Goal: Task Accomplishment & Management: Complete application form

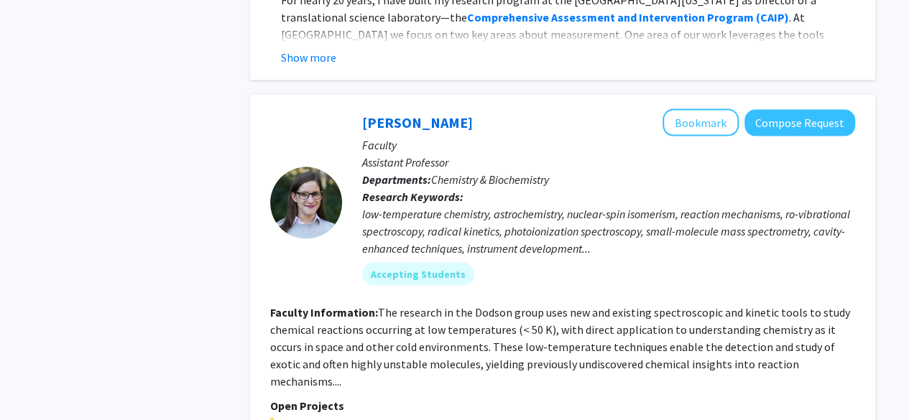
scroll to position [1428, 0]
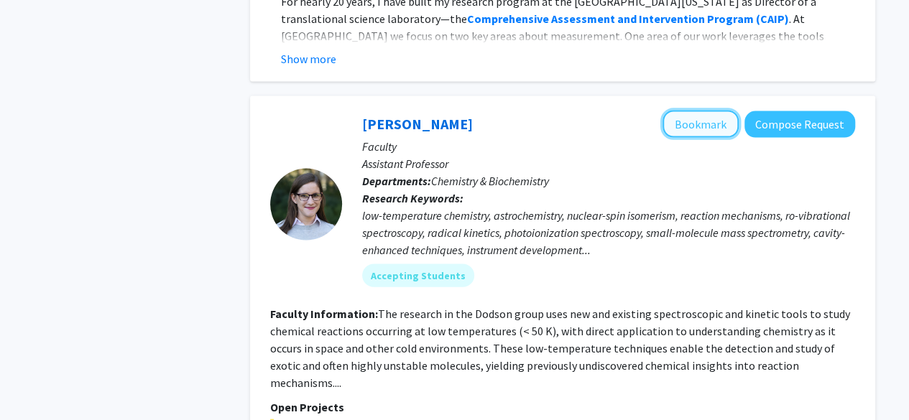
click at [685, 111] on button "Bookmark" at bounding box center [700, 124] width 76 height 27
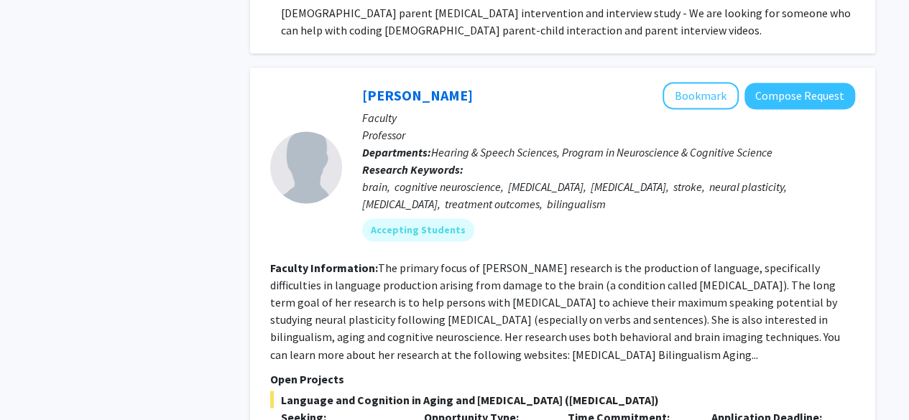
scroll to position [3747, 0]
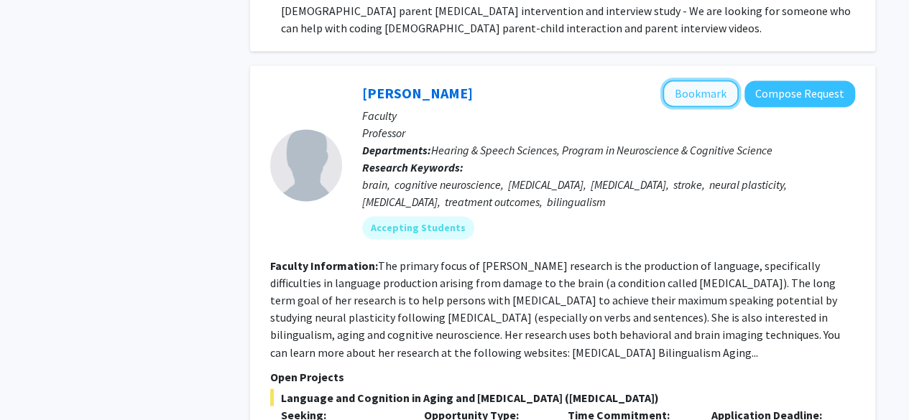
click at [693, 80] on button "Bookmark" at bounding box center [700, 93] width 76 height 27
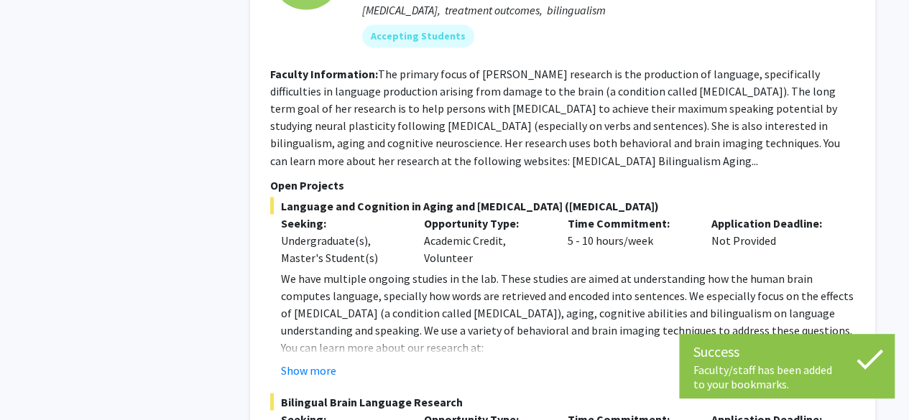
scroll to position [3940, 0]
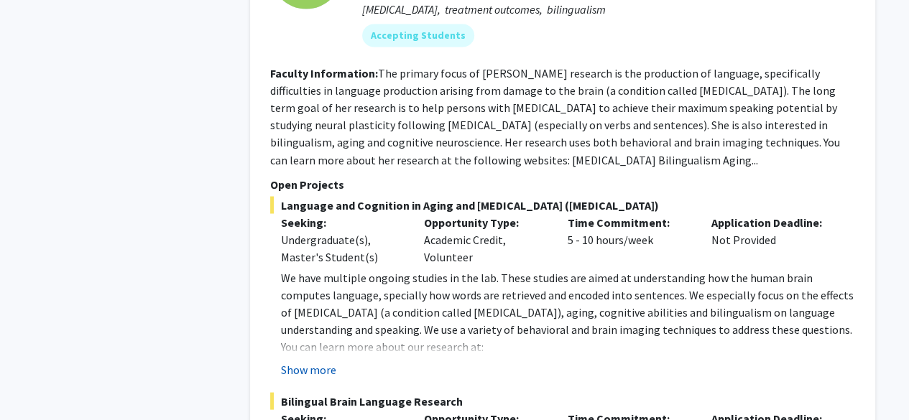
click at [314, 361] on button "Show more" at bounding box center [308, 369] width 55 height 17
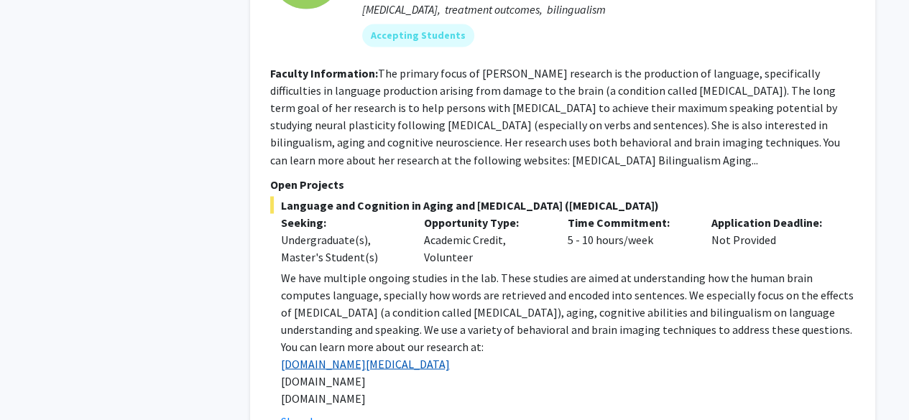
click at [357, 356] on link "[DOMAIN_NAME][MEDICAL_DATA]" at bounding box center [365, 363] width 169 height 14
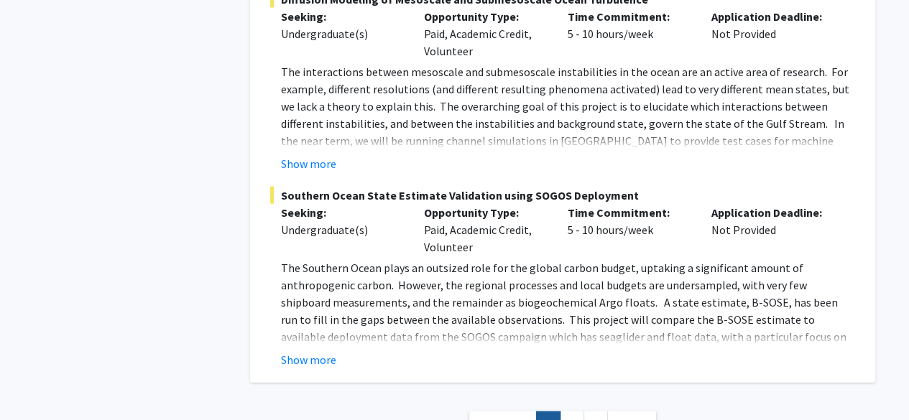
scroll to position [6924, 0]
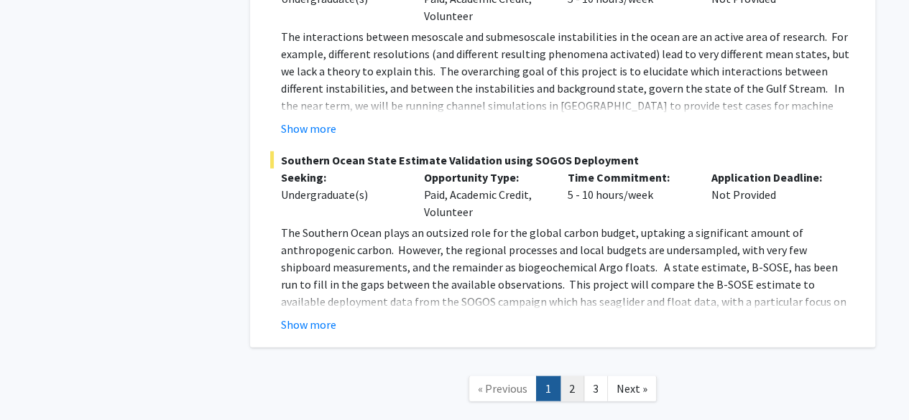
click at [565, 376] on link "2" at bounding box center [572, 388] width 24 height 25
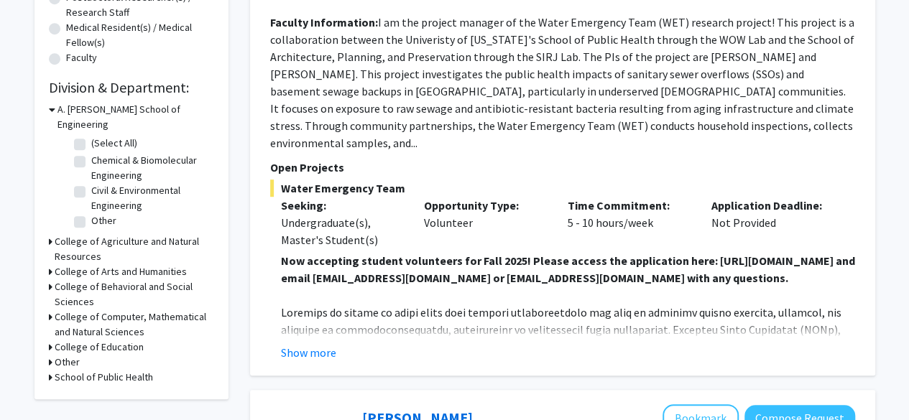
scroll to position [364, 0]
click at [293, 361] on div "[PERSON_NAME] Bookmark Compose Request Faculty Project Manager Departments: Dep…" at bounding box center [562, 78] width 625 height 594
click at [307, 350] on button "Show more" at bounding box center [308, 351] width 55 height 17
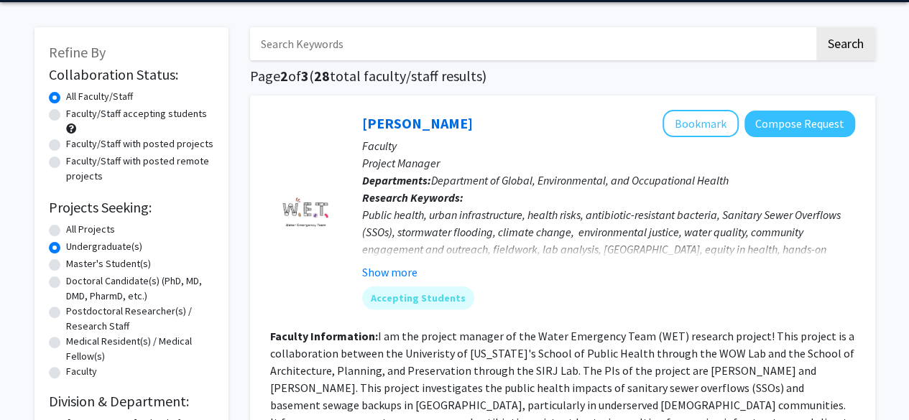
scroll to position [48, 0]
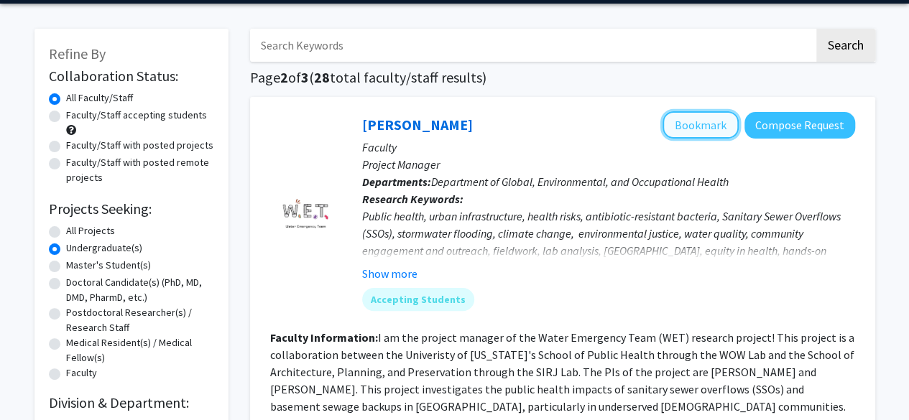
click at [715, 120] on button "Bookmark" at bounding box center [700, 124] width 76 height 27
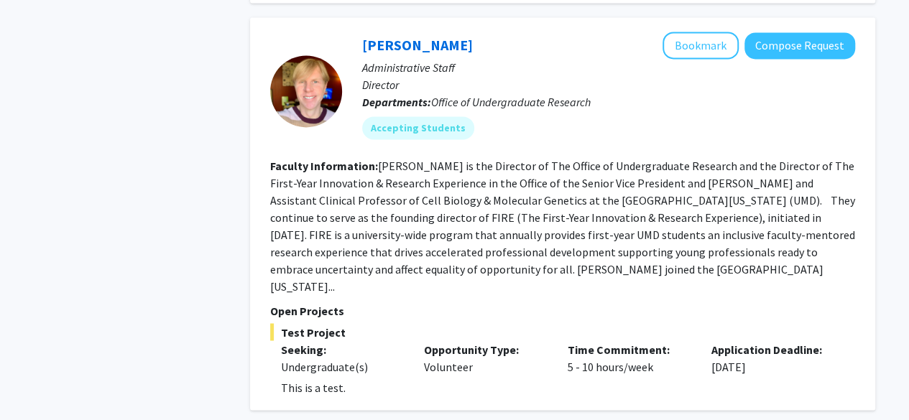
scroll to position [1030, 0]
click at [328, 378] on p "This is a test." at bounding box center [568, 386] width 574 height 17
click at [382, 378] on p "This is a test." at bounding box center [568, 386] width 574 height 17
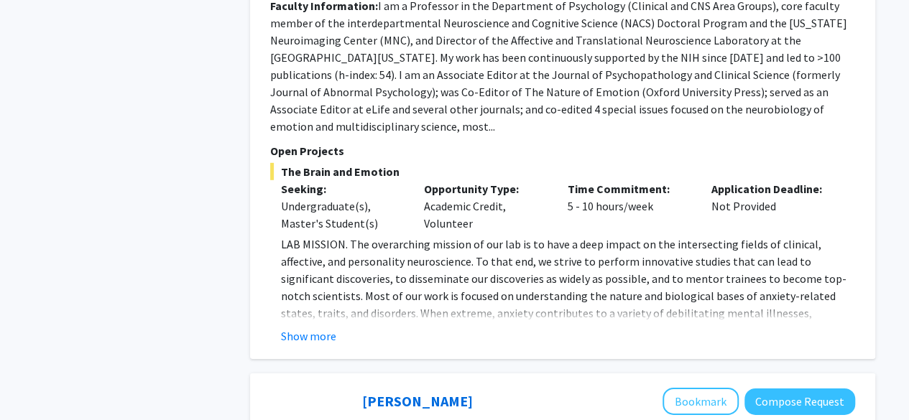
scroll to position [2074, 0]
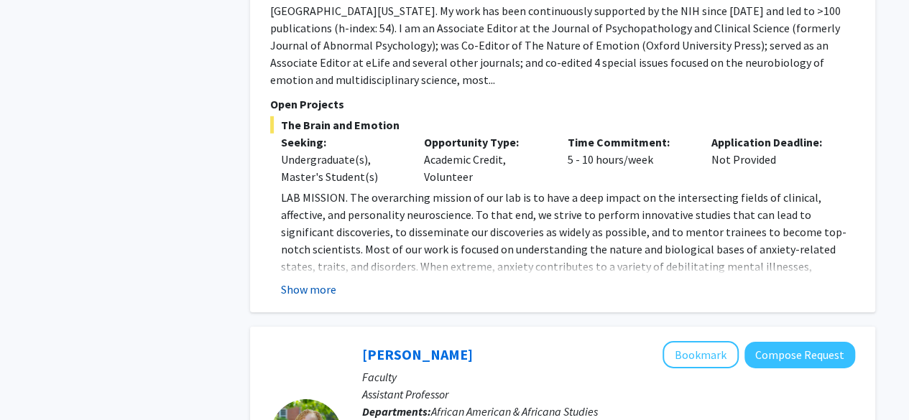
click at [315, 281] on button "Show more" at bounding box center [308, 289] width 55 height 17
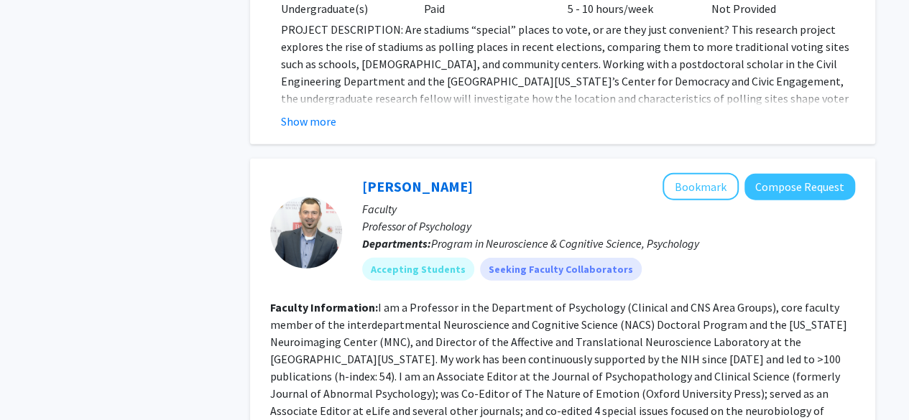
scroll to position [1725, 0]
click at [703, 175] on button "Bookmark" at bounding box center [700, 187] width 76 height 27
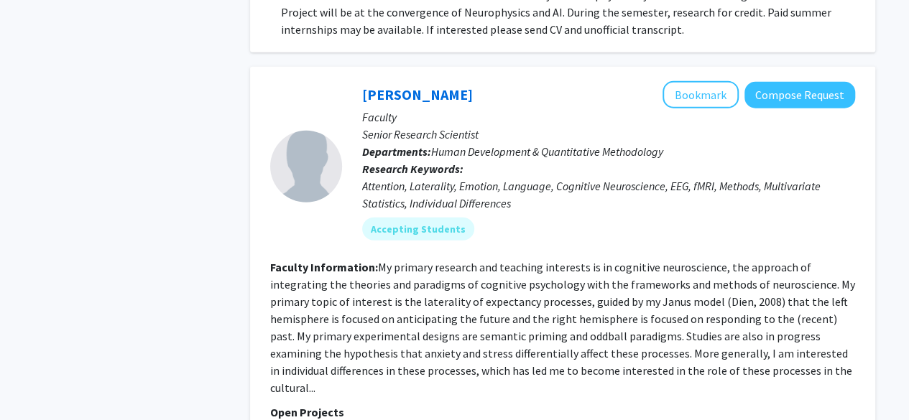
scroll to position [4661, 0]
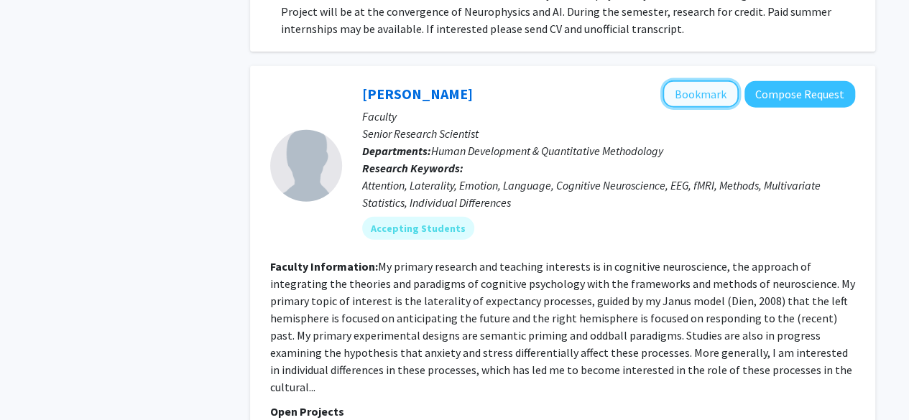
click at [694, 80] on button "Bookmark" at bounding box center [700, 93] width 76 height 27
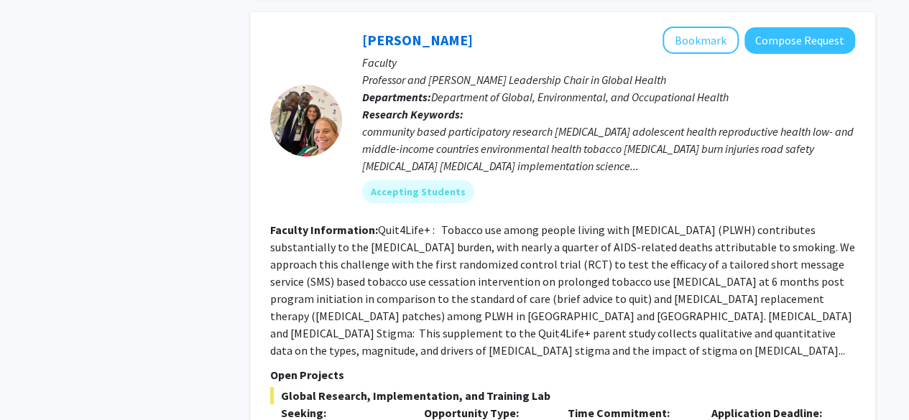
scroll to position [5559, 0]
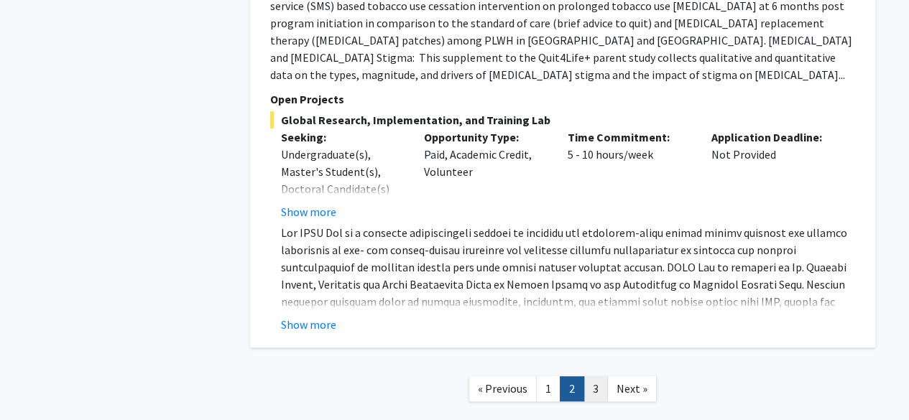
click at [595, 376] on link "3" at bounding box center [595, 388] width 24 height 25
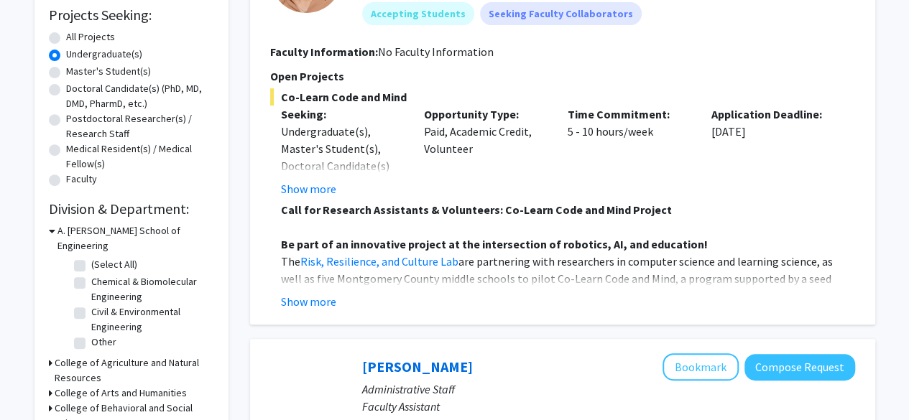
scroll to position [246, 0]
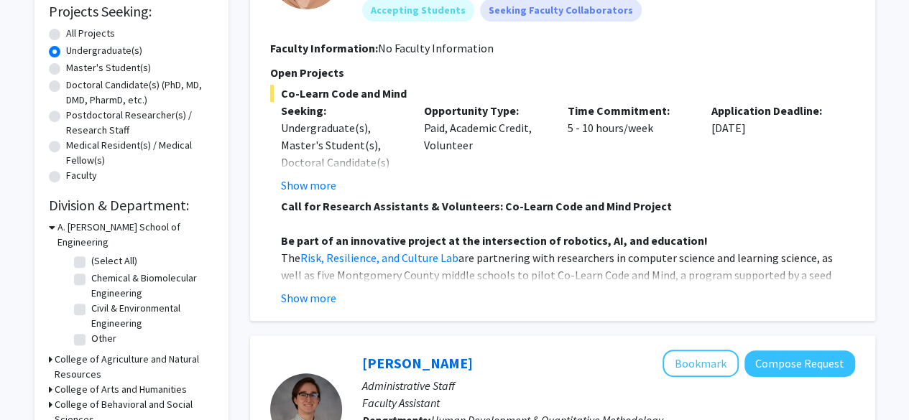
click at [522, 242] on strong "Be part of an innovative project at the intersection of robotics, AI, and educa…" at bounding box center [494, 240] width 427 height 14
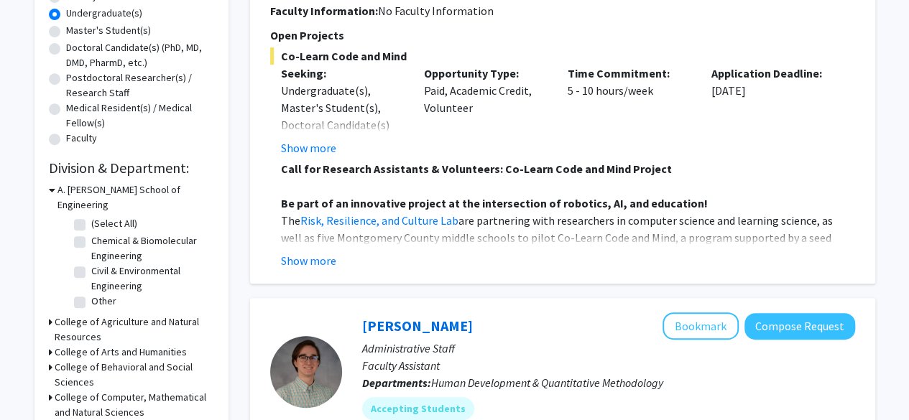
scroll to position [284, 0]
click at [315, 267] on button "Show more" at bounding box center [308, 259] width 55 height 17
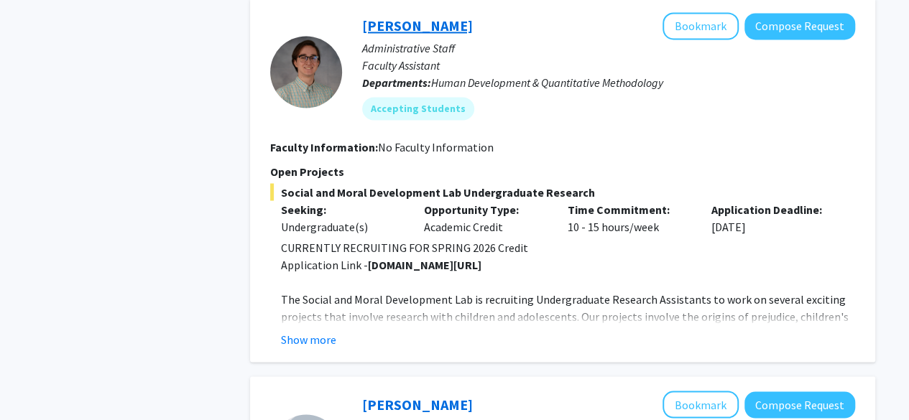
scroll to position [1222, 0]
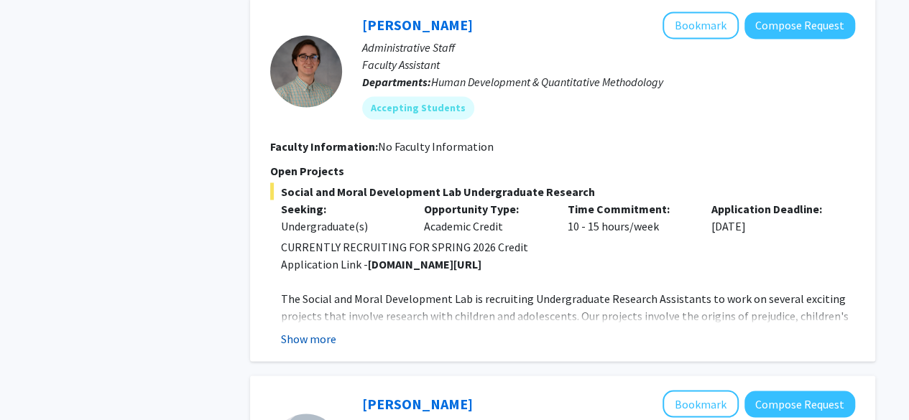
click at [319, 330] on button "Show more" at bounding box center [308, 338] width 55 height 17
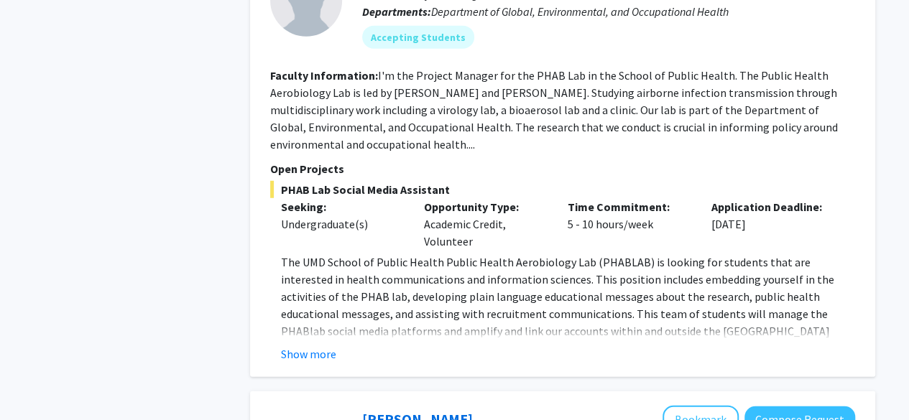
scroll to position [1828, 0]
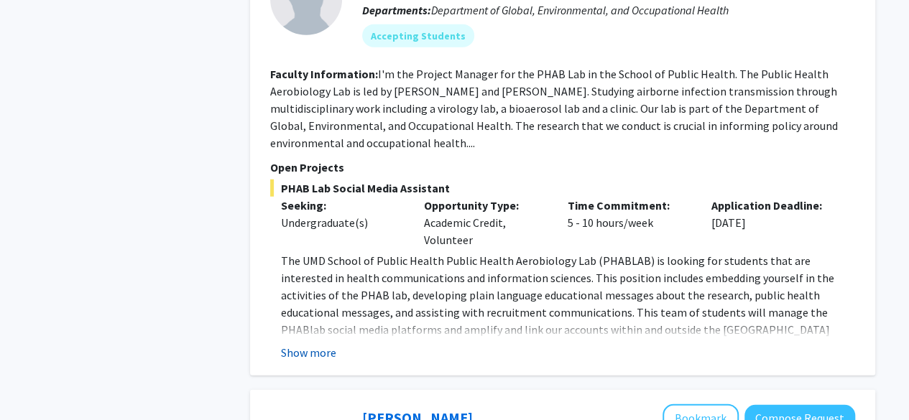
click at [320, 344] on button "Show more" at bounding box center [308, 352] width 55 height 17
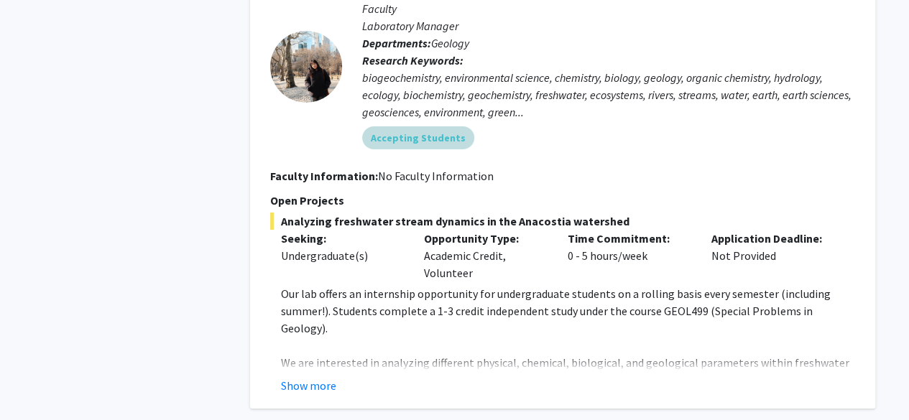
scroll to position [2400, 0]
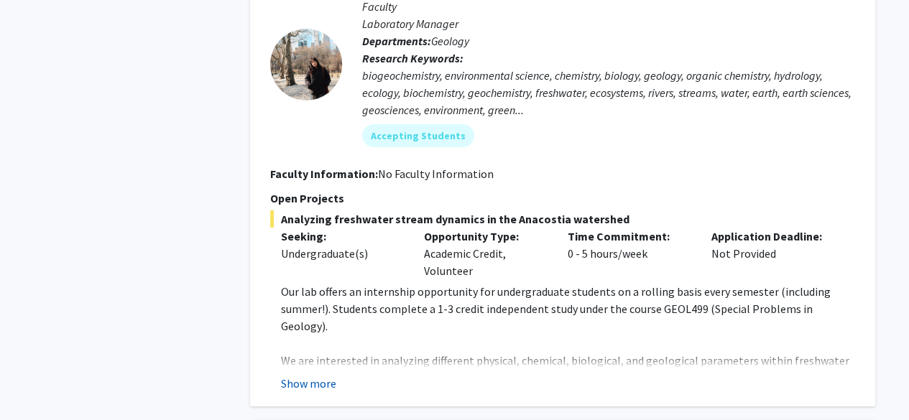
click at [318, 375] on button "Show more" at bounding box center [308, 383] width 55 height 17
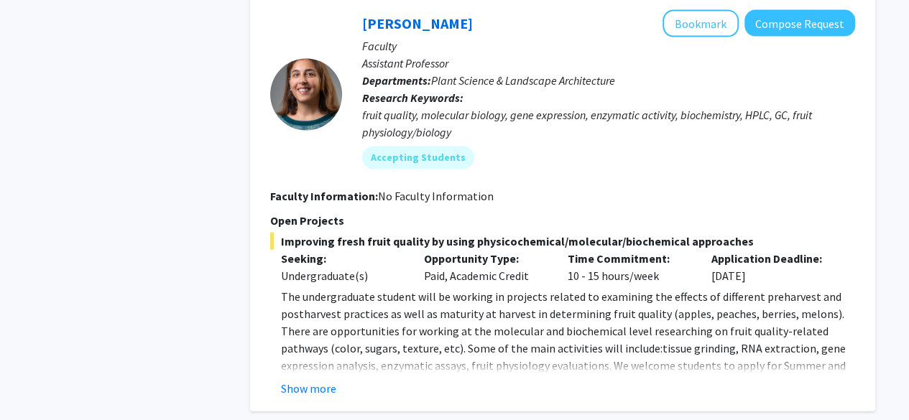
scroll to position [4212, 0]
click at [321, 379] on button "Show more" at bounding box center [308, 387] width 55 height 17
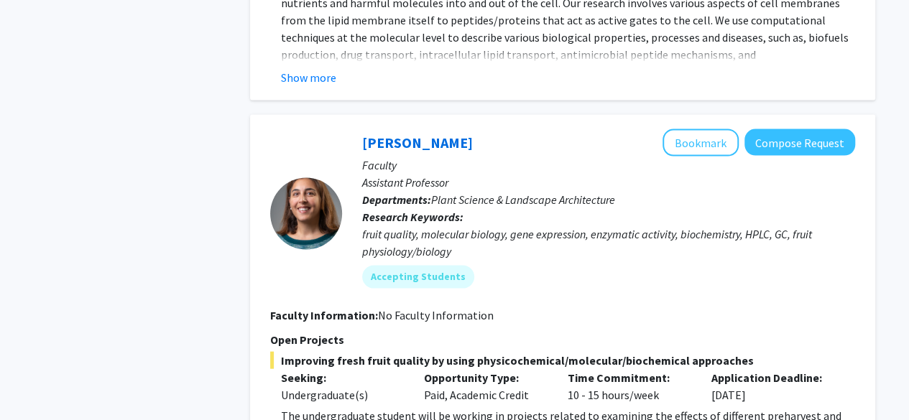
scroll to position [4081, 0]
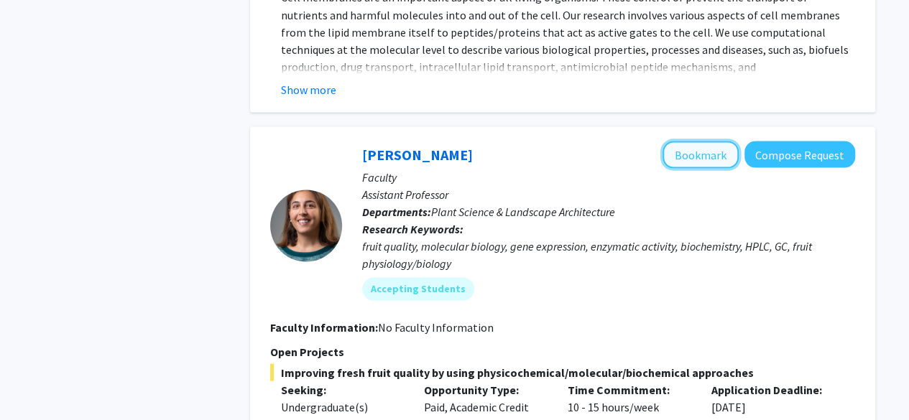
click at [691, 141] on button "Bookmark" at bounding box center [700, 154] width 76 height 27
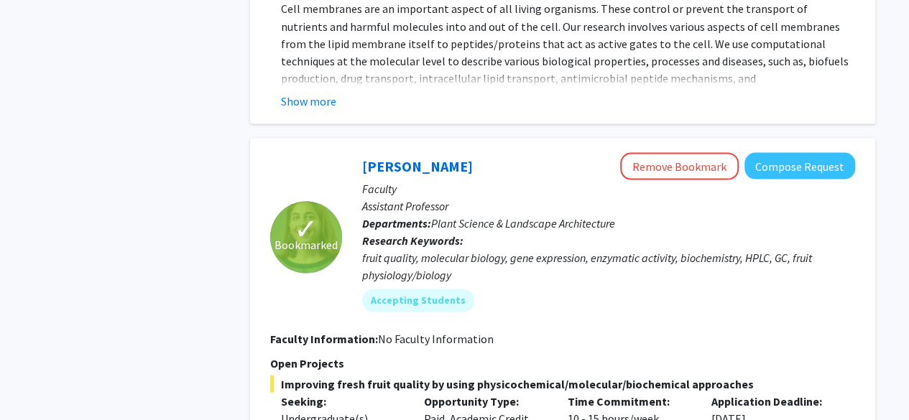
scroll to position [4068, 0]
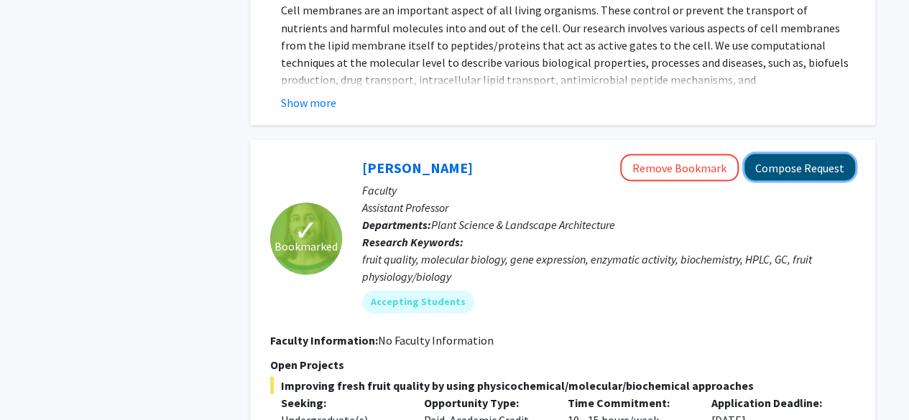
click at [809, 154] on button "Compose Request" at bounding box center [799, 167] width 111 height 27
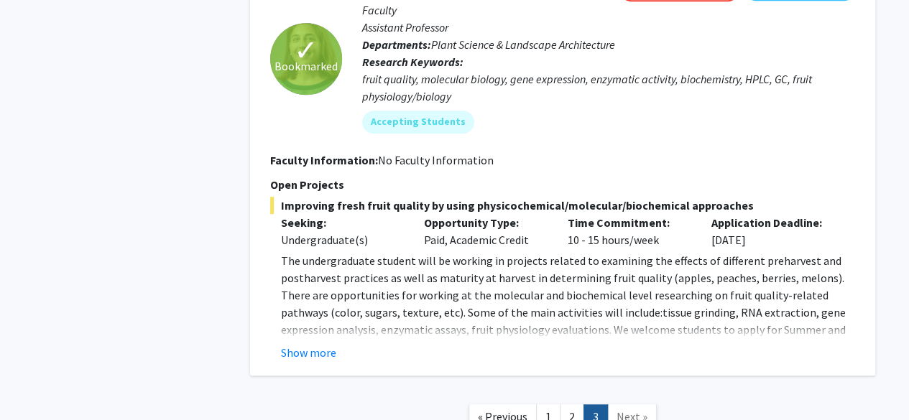
scroll to position [3177, 0]
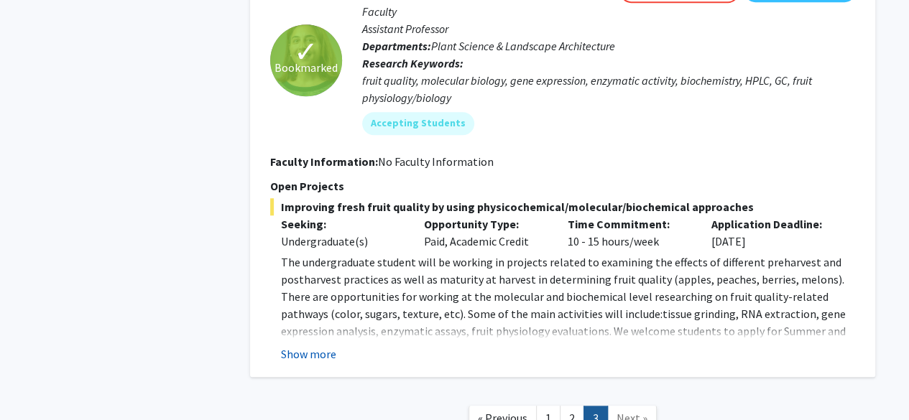
click at [322, 349] on button "Show more" at bounding box center [308, 354] width 55 height 17
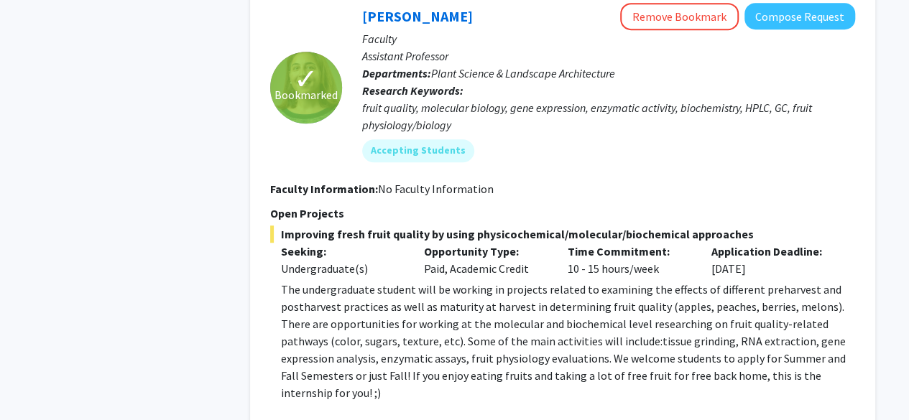
scroll to position [3114, 0]
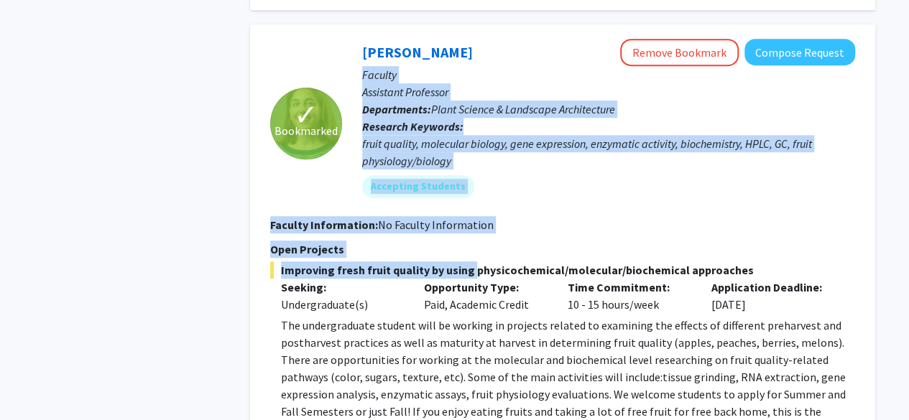
drag, startPoint x: 363, startPoint y: 73, endPoint x: 461, endPoint y: 264, distance: 215.0
click at [461, 264] on fg-search-faculty "✓ Bookmarked [PERSON_NAME] Remove Bookmark Compose Request Faculty Assistant Pr…" at bounding box center [562, 319] width 585 height 560
click at [536, 228] on section "Faculty Information: No Faculty Information" at bounding box center [562, 224] width 585 height 17
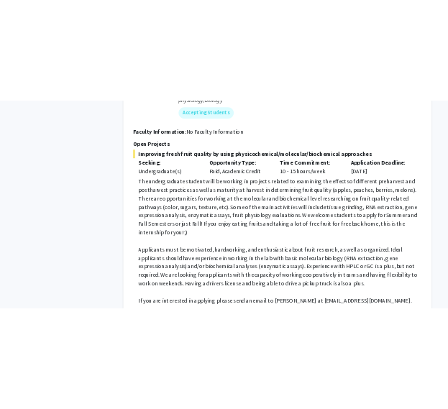
scroll to position [3272, 0]
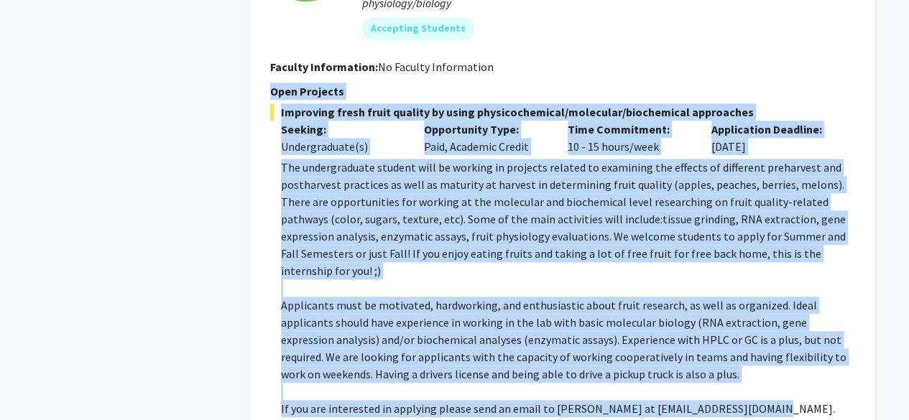
drag, startPoint x: 270, startPoint y: 88, endPoint x: 772, endPoint y: 392, distance: 587.0
click at [772, 392] on section "Open Projects Improving fresh fruit quality by using physicochemical/molecular/…" at bounding box center [562, 262] width 585 height 358
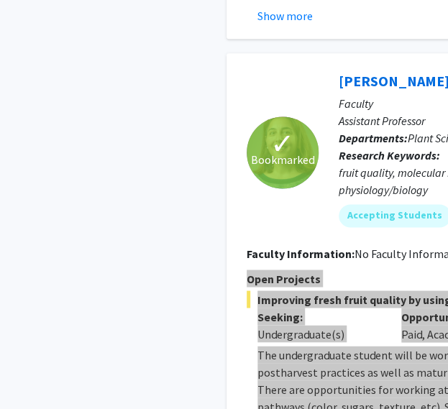
scroll to position [3088, 0]
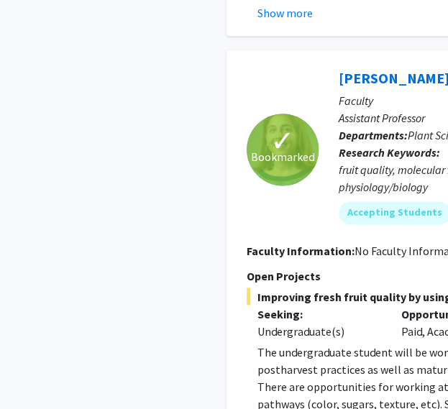
click at [303, 216] on div "✓ Bookmarked" at bounding box center [282, 150] width 72 height 170
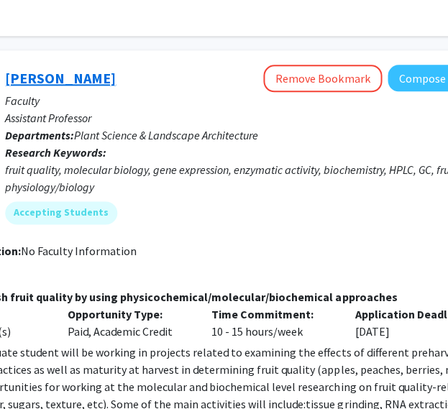
scroll to position [3088, 336]
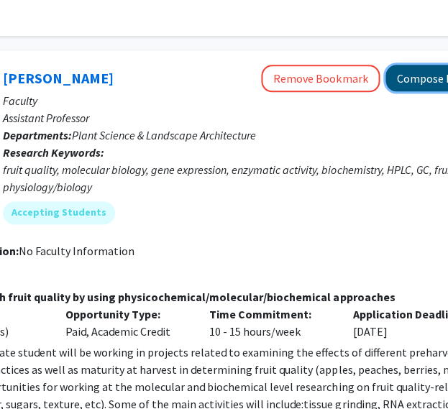
click at [404, 75] on button "Compose Request" at bounding box center [440, 78] width 111 height 27
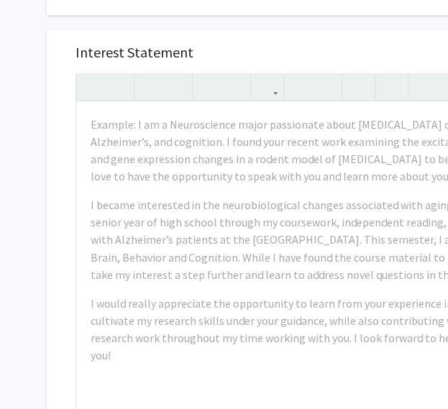
scroll to position [422, 0]
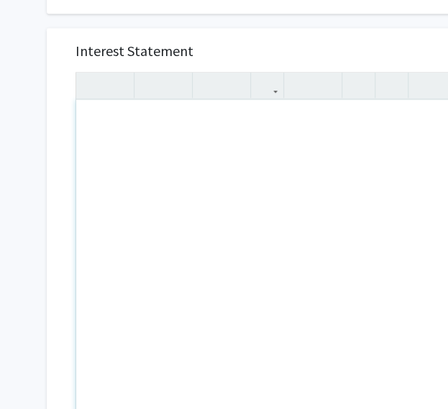
drag, startPoint x: 88, startPoint y: 121, endPoint x: 261, endPoint y: 236, distance: 207.4
click at [261, 236] on div "Note to users with screen readers: Please press Alt+0 or Option+0 to deactivate…" at bounding box center [332, 265] width 512 height 330
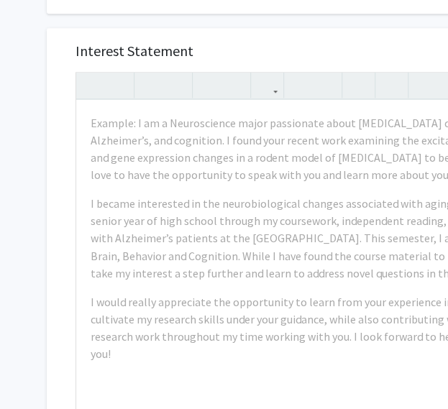
click at [235, 45] on h5 "Interest Statement" at bounding box center [332, 50] width 514 height 17
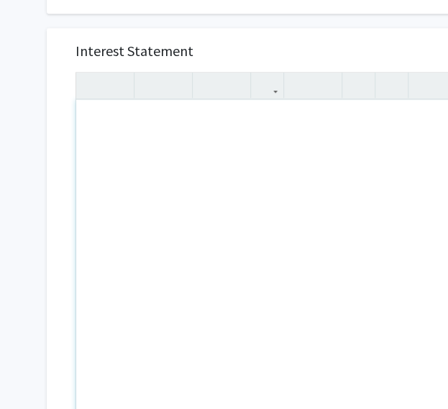
click at [143, 127] on div "Note to users with screen readers: Please press Alt+0 or Option+0 to deactivate…" at bounding box center [332, 265] width 512 height 330
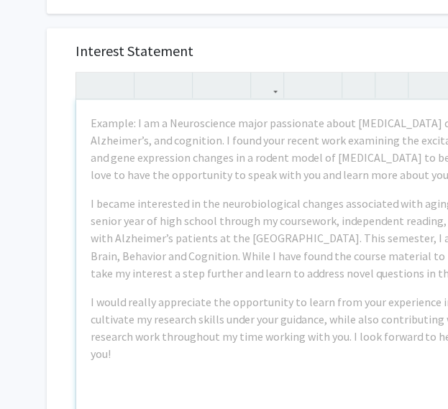
click at [257, 33] on div "Interest Statement Example: I am a Neuroscience major passionate about [MEDICAL…" at bounding box center [332, 242] width 542 height 429
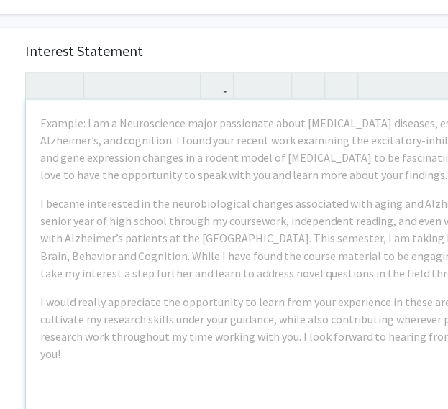
scroll to position [0, 50]
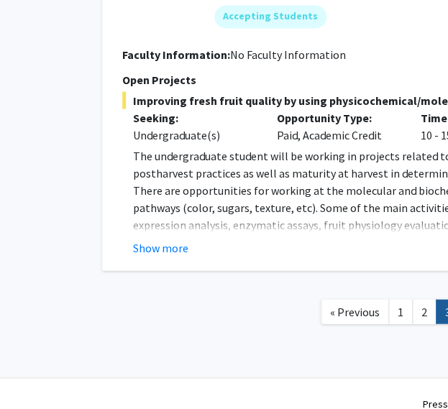
scroll to position [3286, 124]
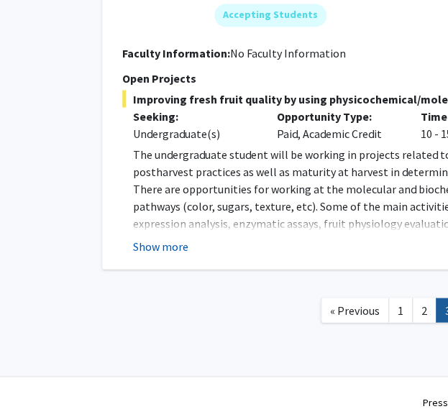
click at [159, 246] on button "Show more" at bounding box center [160, 245] width 55 height 17
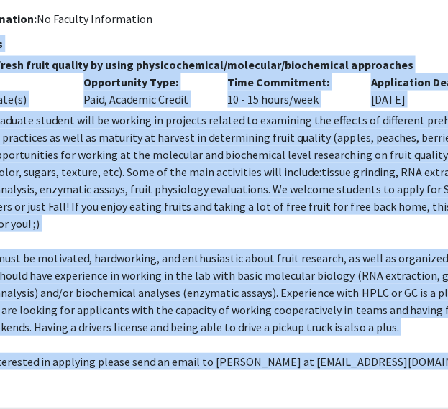
scroll to position [3320, 328]
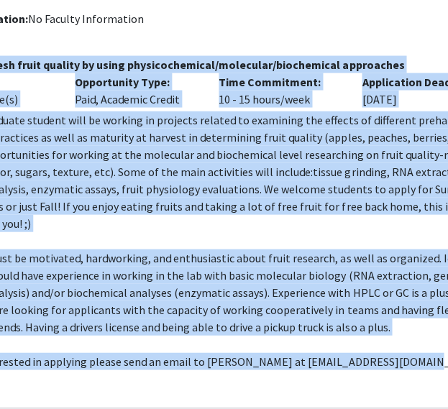
drag, startPoint x: 32, startPoint y: 41, endPoint x: 438, endPoint y: 341, distance: 504.5
click at [438, 341] on section "Open Projects Improving fresh fruit quality by using physicochemical/molecular/…" at bounding box center [212, 213] width 585 height 358
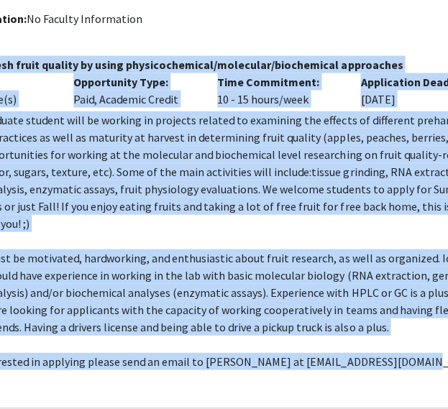
copy section "Open Projects Improving fresh fruit quality by using physicochemical/molecular/…"
click at [358, 335] on p at bounding box center [217, 343] width 574 height 17
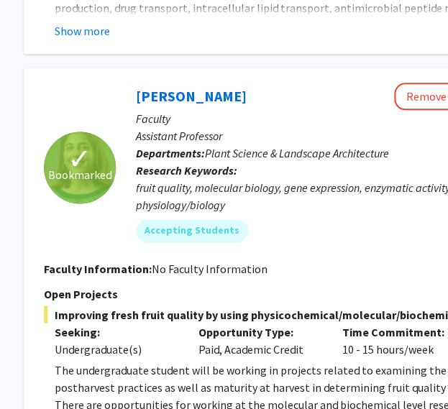
scroll to position [3070, 210]
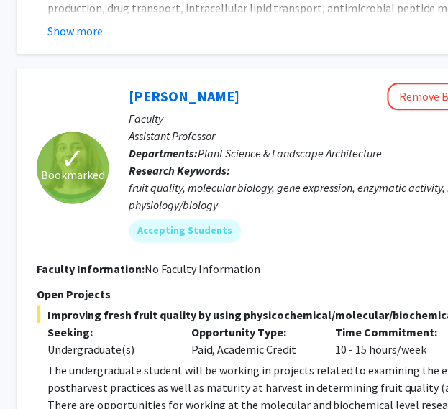
drag, startPoint x: 269, startPoint y: 95, endPoint x: 122, endPoint y: 90, distance: 146.7
click at [122, 90] on div "[PERSON_NAME] Remove Bookmark Compose Request Faculty Assistant Professor Depar…" at bounding box center [364, 168] width 513 height 170
copy link "[PERSON_NAME]"
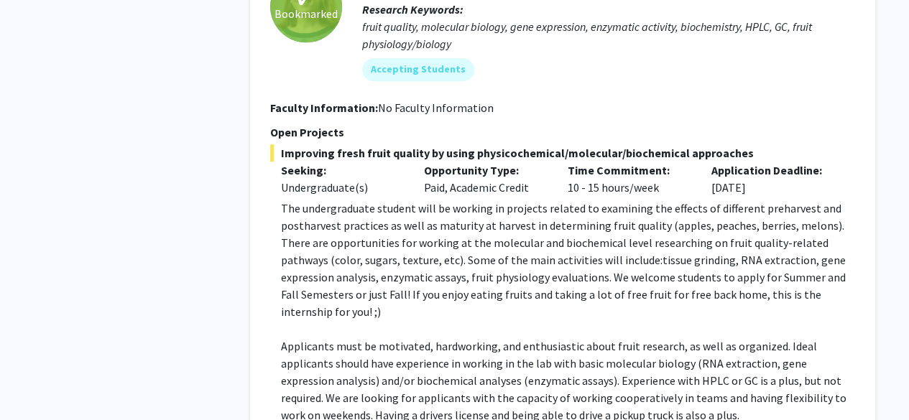
scroll to position [3447, 0]
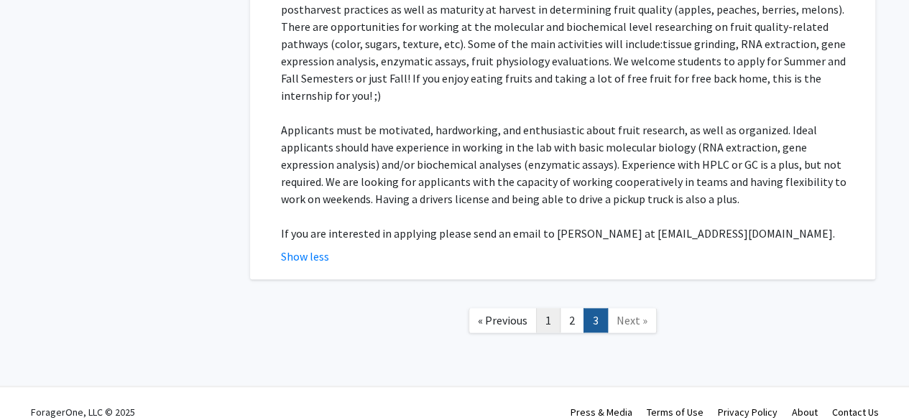
click at [541, 313] on link "1" at bounding box center [548, 320] width 24 height 25
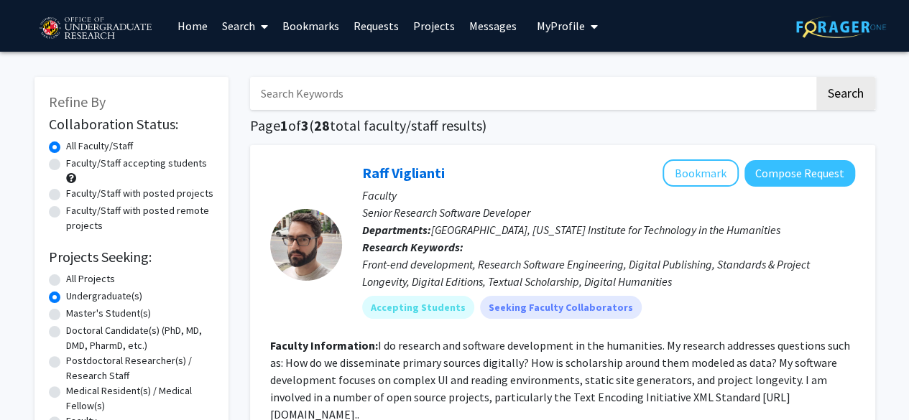
click at [330, 24] on link "Bookmarks" at bounding box center [310, 26] width 71 height 50
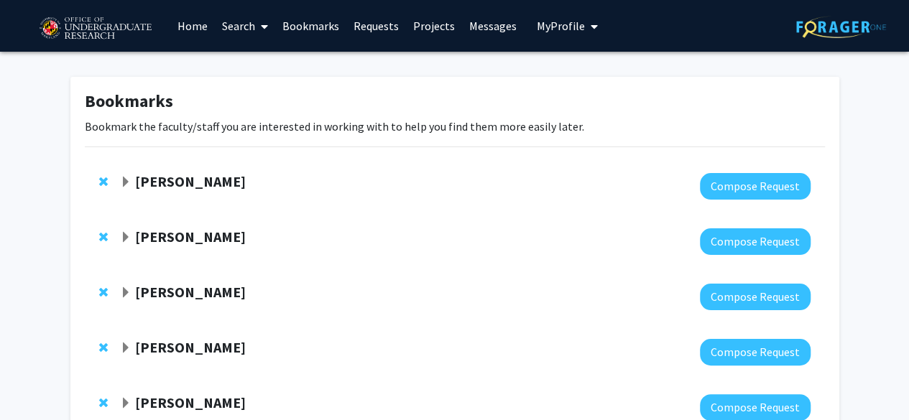
click at [151, 185] on strong "[PERSON_NAME]" at bounding box center [190, 181] width 111 height 18
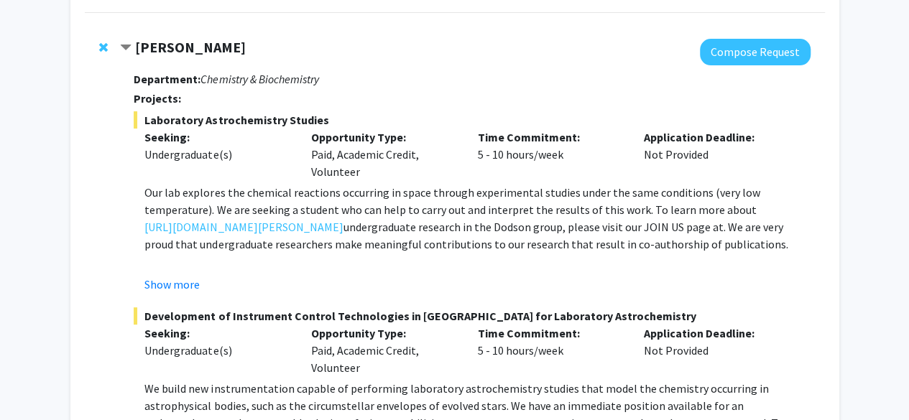
scroll to position [200, 0]
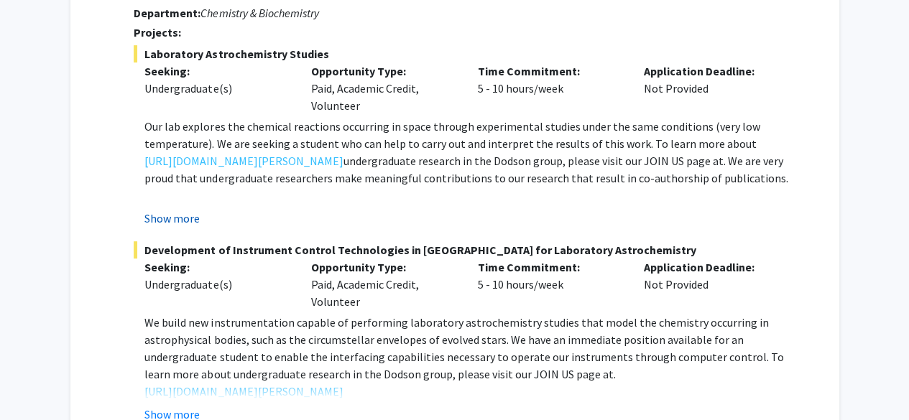
click at [162, 219] on button "Show more" at bounding box center [171, 218] width 55 height 17
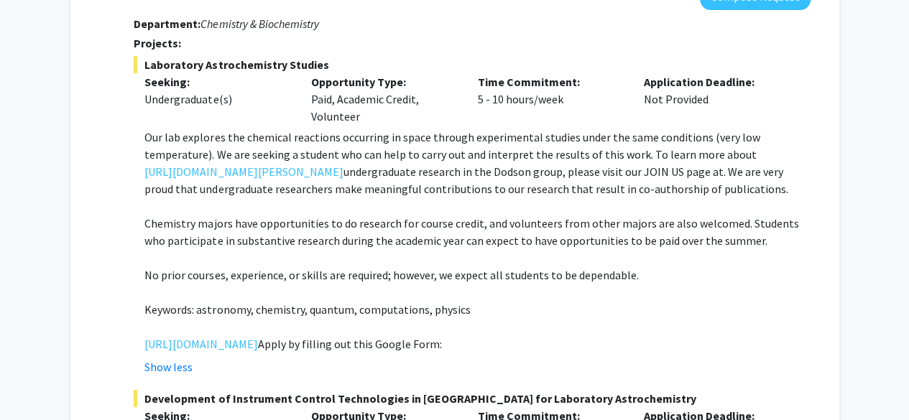
scroll to position [188, 0]
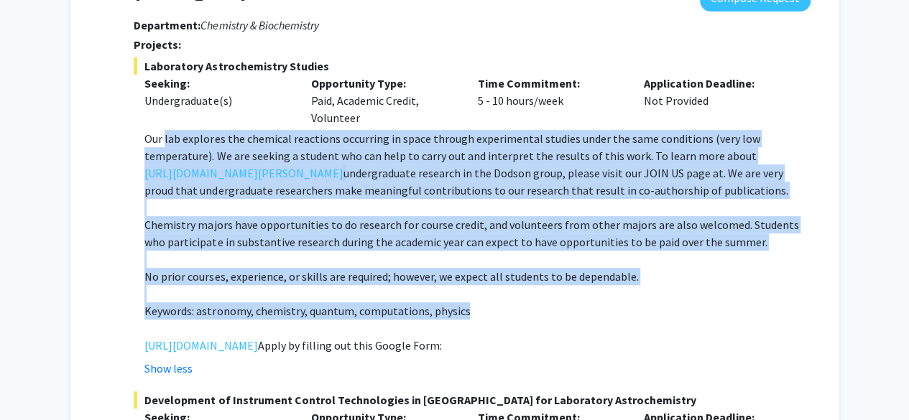
drag, startPoint x: 471, startPoint y: 317, endPoint x: 165, endPoint y: 146, distance: 350.0
click at [165, 146] on div "Our lab explores the chemical reactions occurring in space through experimental…" at bounding box center [476, 242] width 665 height 224
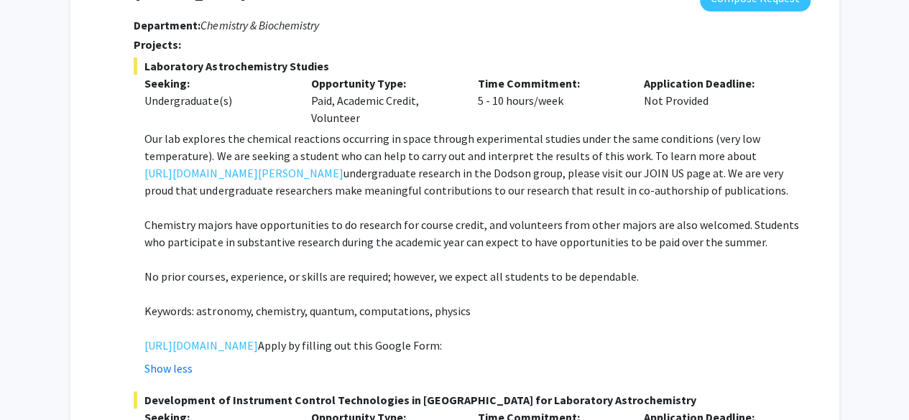
click at [108, 177] on div "[PERSON_NAME] Compose Request Department: Chemistry & Biochemistry Projects: La…" at bounding box center [455, 293] width 740 height 644
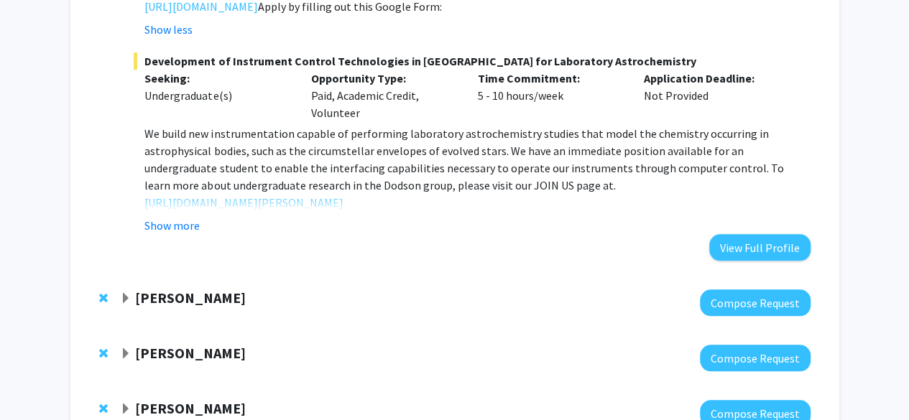
scroll to position [535, 0]
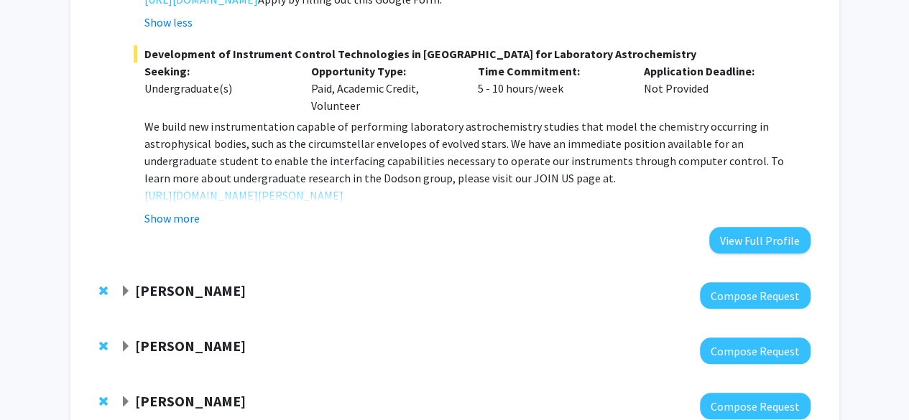
click at [244, 63] on span "Development of Instrument Control Technologies in [GEOGRAPHIC_DATA] for Laborat…" at bounding box center [472, 53] width 676 height 17
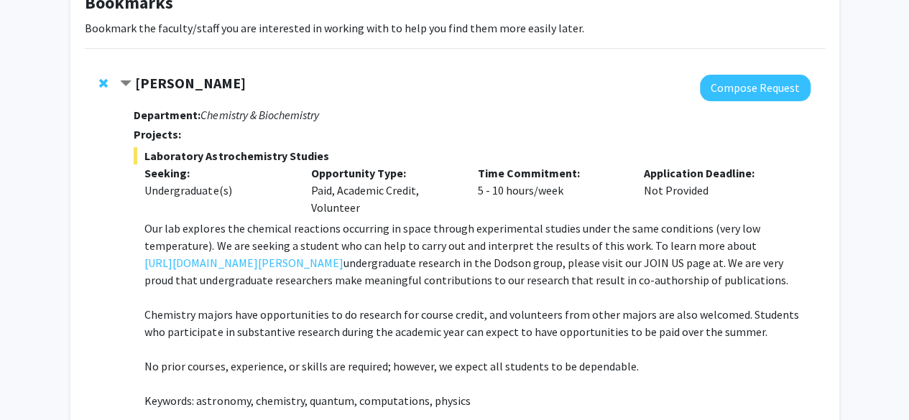
scroll to position [91, 0]
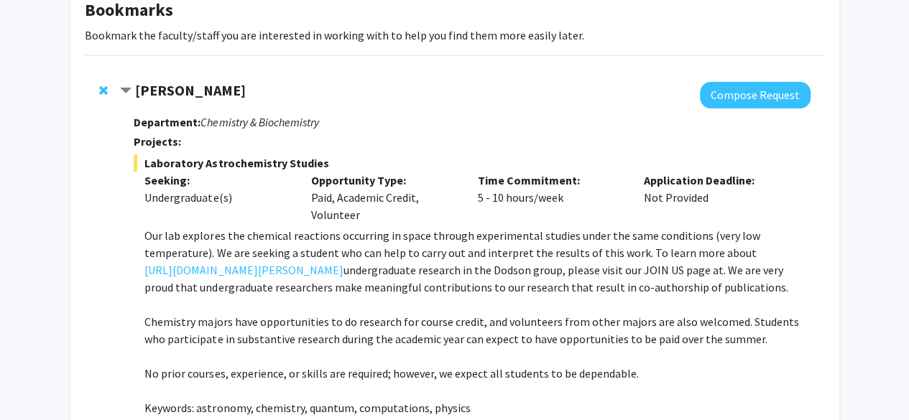
click at [188, 96] on strong "[PERSON_NAME]" at bounding box center [190, 90] width 111 height 18
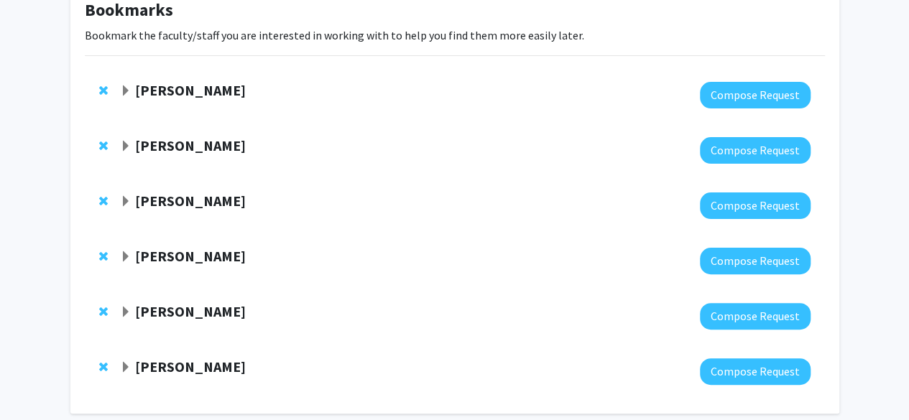
click at [102, 87] on span "Remove Leah Dodson from bookmarks" at bounding box center [103, 90] width 9 height 11
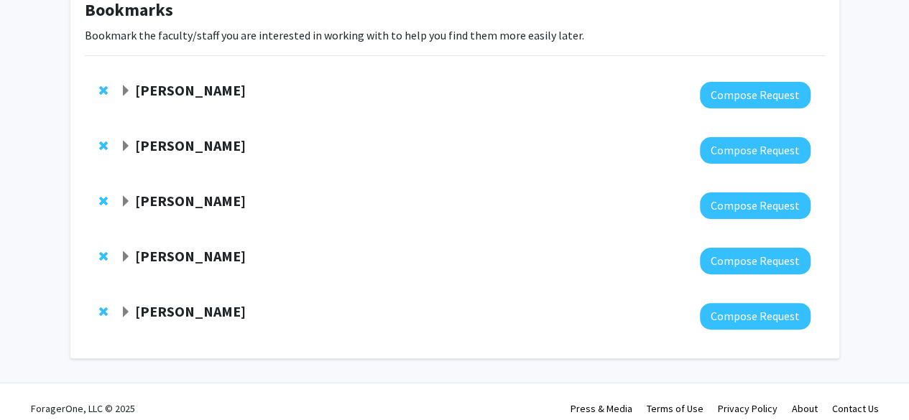
click at [185, 88] on strong "[PERSON_NAME]" at bounding box center [190, 90] width 111 height 18
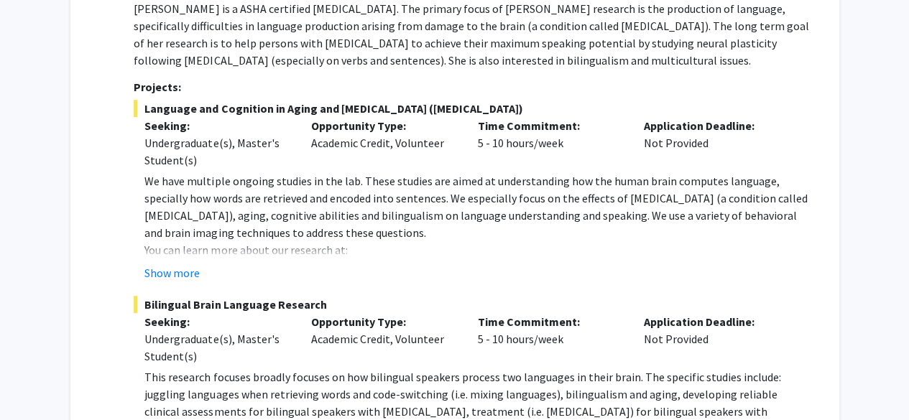
scroll to position [233, 0]
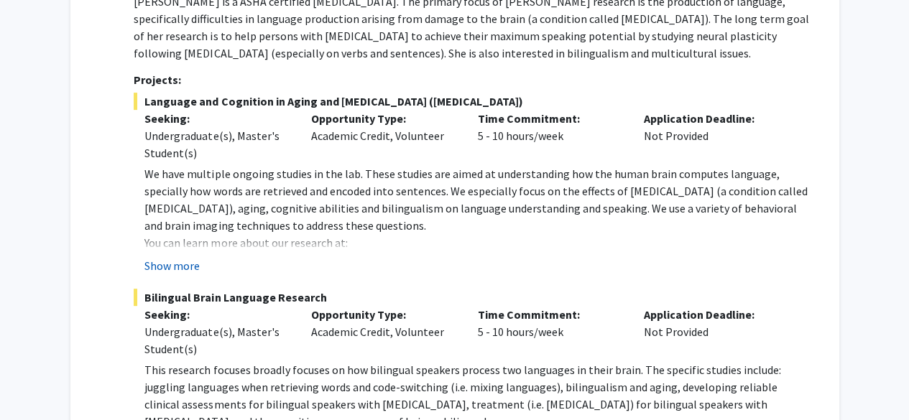
click at [182, 264] on button "Show more" at bounding box center [171, 265] width 55 height 17
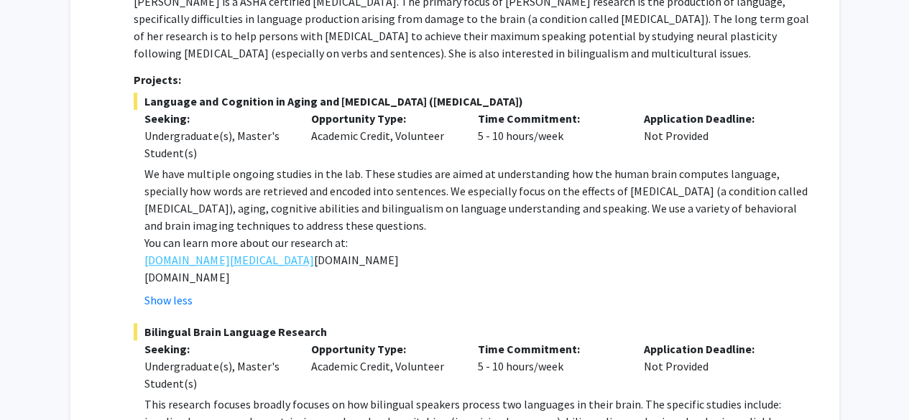
click at [227, 261] on link "[DOMAIN_NAME][MEDICAL_DATA]" at bounding box center [228, 259] width 169 height 17
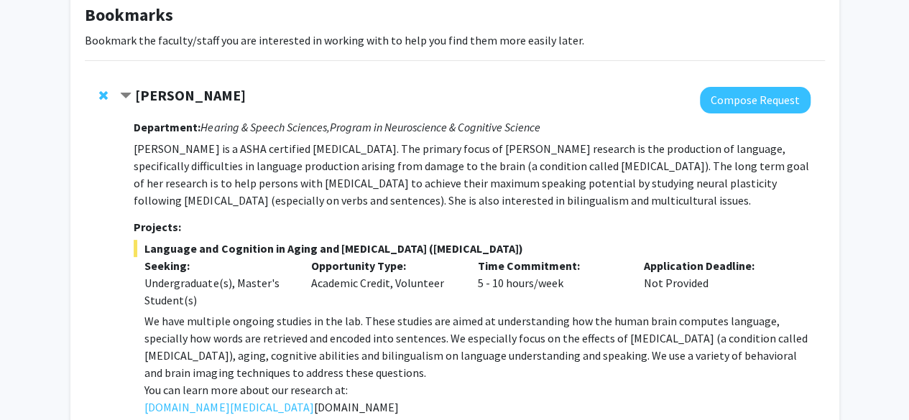
scroll to position [87, 0]
drag, startPoint x: 129, startPoint y: 122, endPoint x: 374, endPoint y: 403, distance: 372.3
click at [374, 403] on div "[PERSON_NAME] Compose Request Department: Hearing & Speech Sciences, Program in…" at bounding box center [465, 382] width 690 height 592
copy div "Loremipsum: Dolorsi & Ametco Adipisci, Elitsed do Eiusmodtempo & Incididun Utla…"
click at [412, 384] on p "You can learn more about our research at:" at bounding box center [476, 389] width 665 height 17
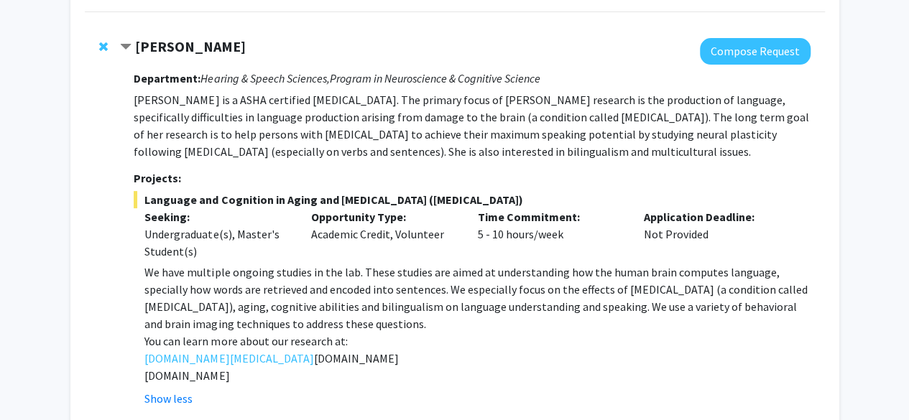
scroll to position [136, 0]
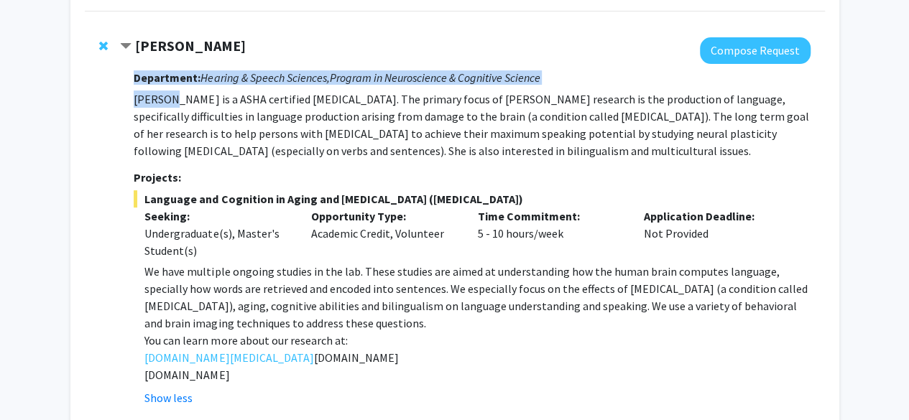
drag, startPoint x: 132, startPoint y: 77, endPoint x: 167, endPoint y: 94, distance: 39.2
click at [167, 94] on div "[PERSON_NAME] Compose Request Department: Hearing & Speech Sciences, Program in…" at bounding box center [465, 333] width 690 height 592
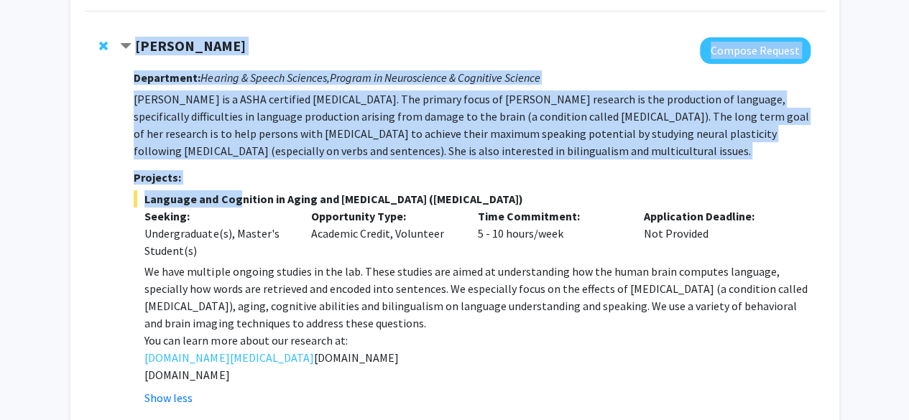
drag, startPoint x: 138, startPoint y: 42, endPoint x: 230, endPoint y: 187, distance: 171.2
click at [230, 187] on div "[PERSON_NAME] Compose Request Department: Hearing & Speech Sciences, Program in…" at bounding box center [465, 333] width 690 height 592
click at [230, 187] on div "Department: Hearing & Speech Sciences, Program in Neuroscience & Cognitive Scie…" at bounding box center [472, 346] width 676 height 565
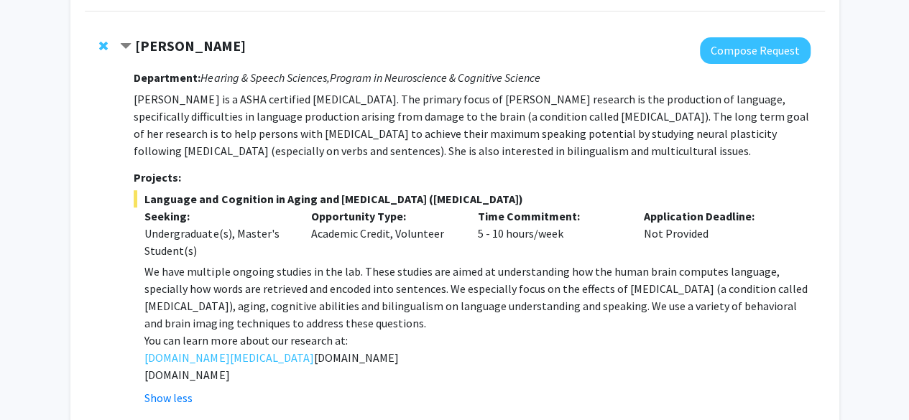
drag, startPoint x: 135, startPoint y: 74, endPoint x: 303, endPoint y: 370, distance: 340.4
click at [303, 370] on div "Department: Hearing & Speech Sciences, Program in Neuroscience & Cognitive Scie…" at bounding box center [472, 346] width 676 height 565
copy div "Loremipsum: Dolorsi & Ametco Adipisci, Elitsed do Eiusmodtempo & Incididun Utla…"
click at [387, 349] on p "[DOMAIN_NAME]" at bounding box center [476, 357] width 665 height 17
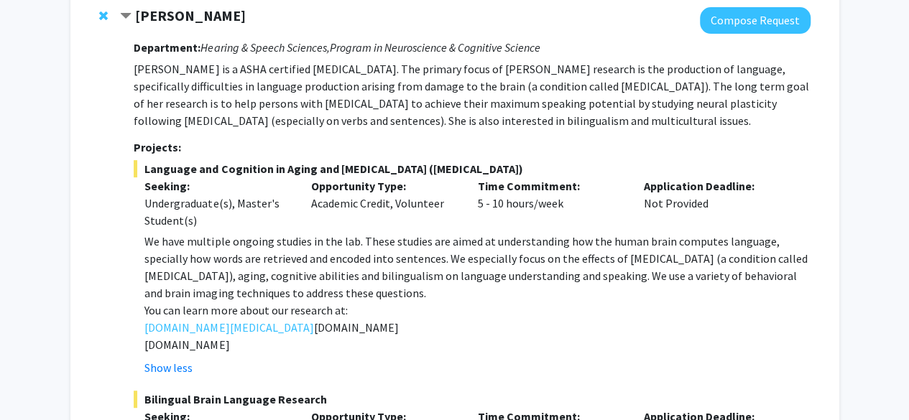
scroll to position [165, 0]
click at [259, 195] on div "Undergraduate(s), Master's Student(s)" at bounding box center [216, 212] width 145 height 34
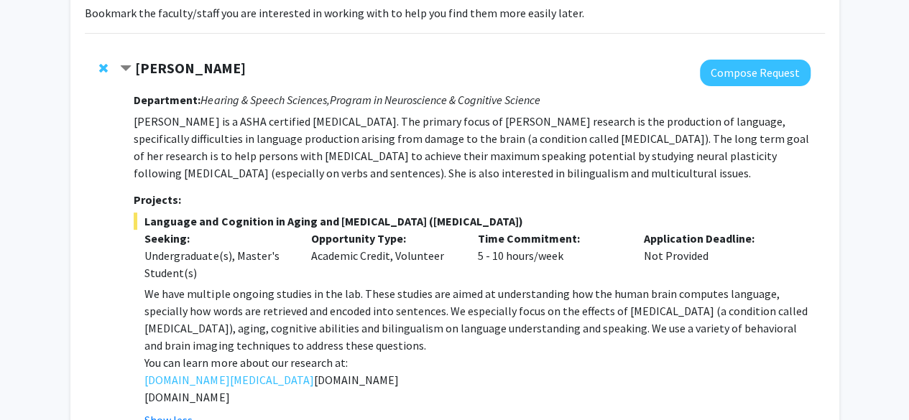
scroll to position [112, 0]
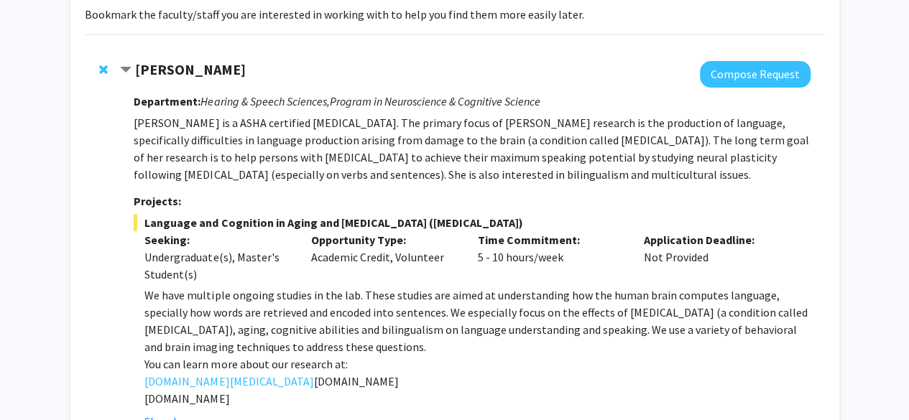
click at [208, 64] on strong "[PERSON_NAME]" at bounding box center [190, 69] width 111 height 18
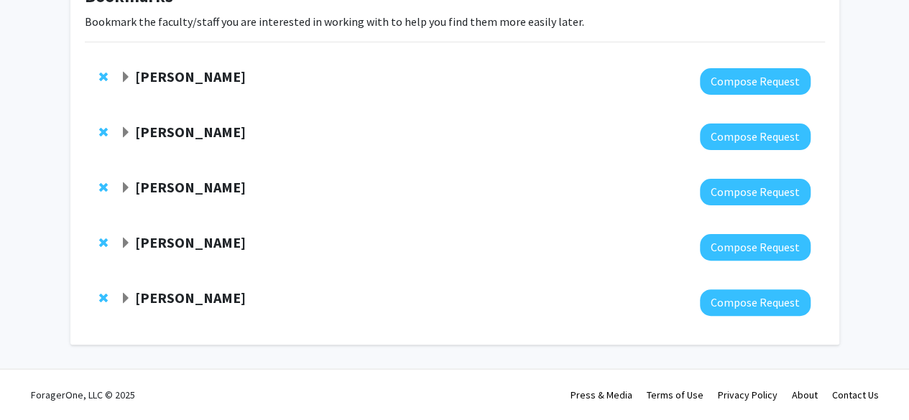
scroll to position [104, 0]
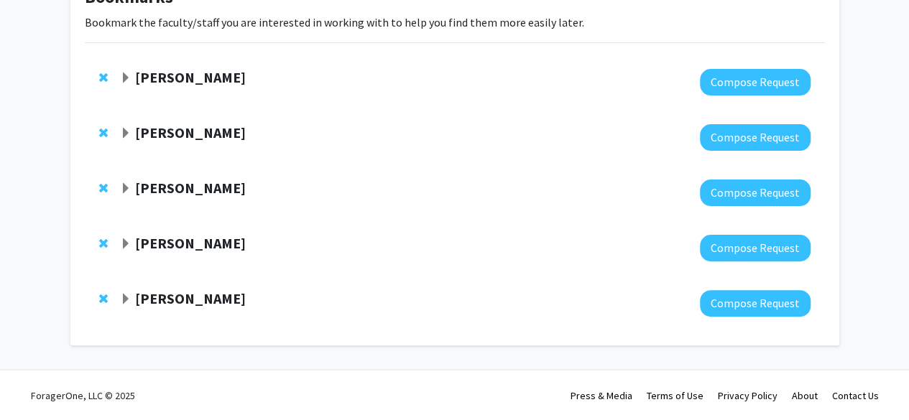
click at [208, 81] on strong "[PERSON_NAME]" at bounding box center [190, 77] width 111 height 18
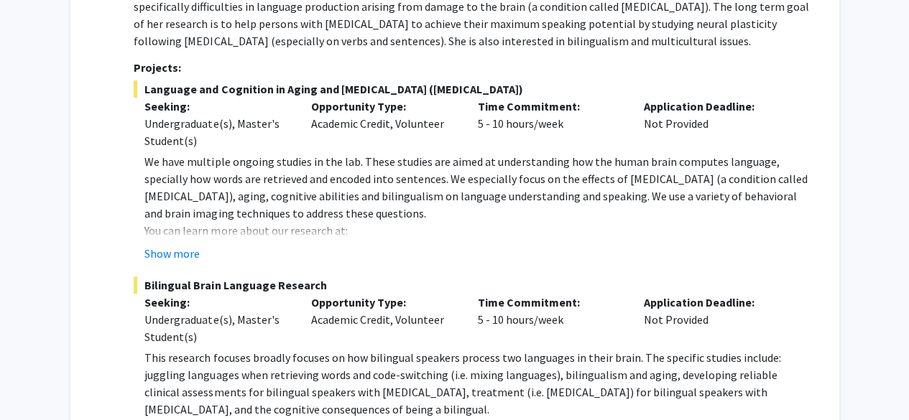
scroll to position [260, 0]
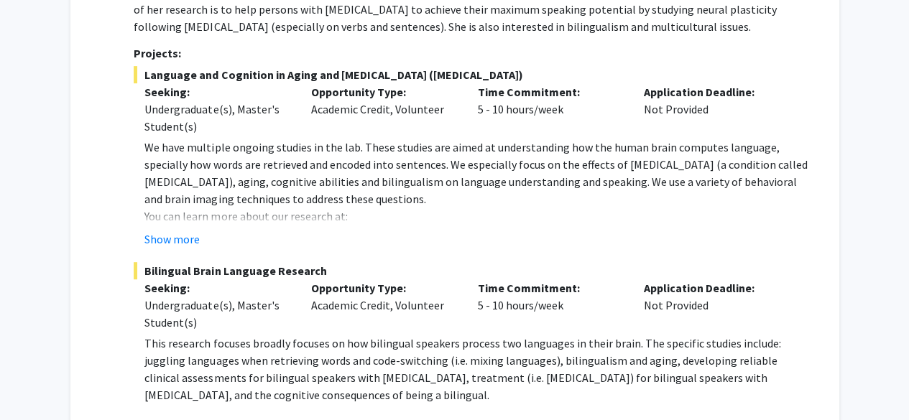
click at [200, 238] on div "Show more" at bounding box center [476, 239] width 665 height 17
click at [188, 235] on button "Show more" at bounding box center [171, 239] width 55 height 17
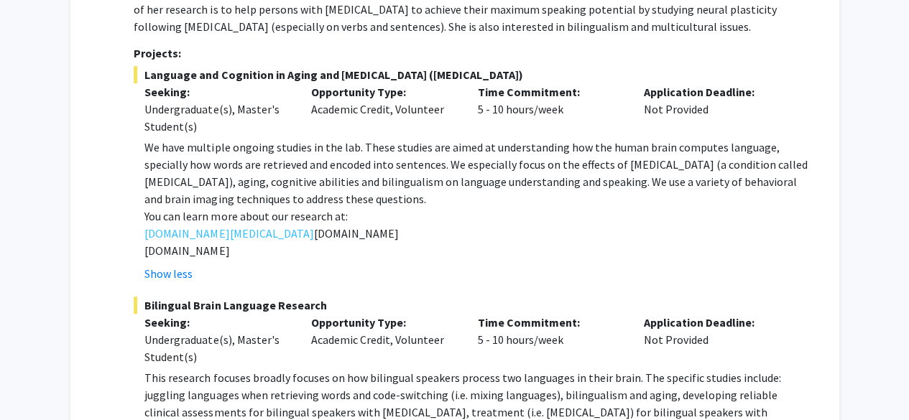
click at [218, 256] on p "[DOMAIN_NAME]" at bounding box center [476, 250] width 665 height 17
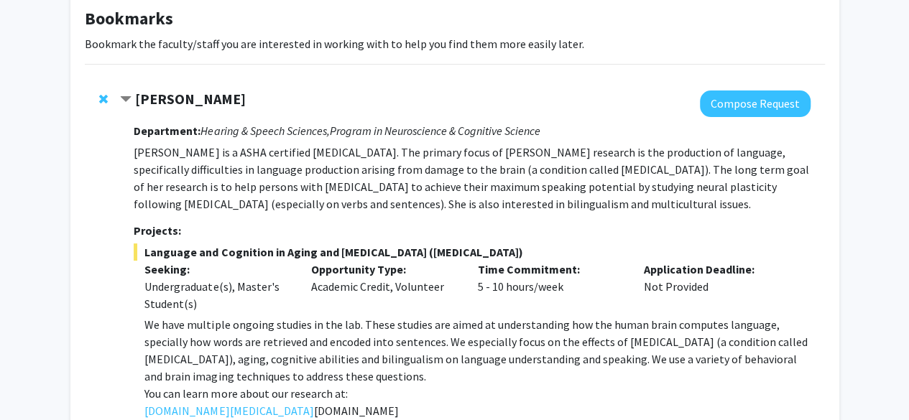
scroll to position [73, 0]
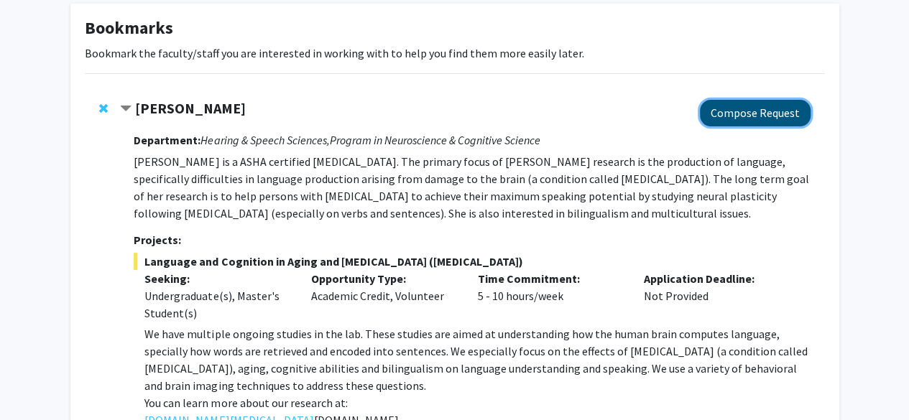
click at [749, 112] on button "Compose Request" at bounding box center [755, 113] width 111 height 27
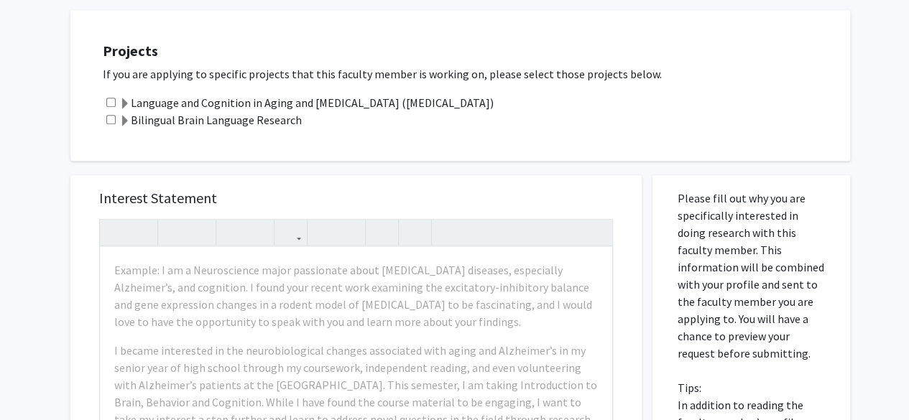
scroll to position [499, 0]
click at [108, 104] on input "checkbox" at bounding box center [110, 101] width 9 height 9
checkbox input "true"
click at [109, 115] on input "checkbox" at bounding box center [110, 118] width 9 height 9
checkbox input "true"
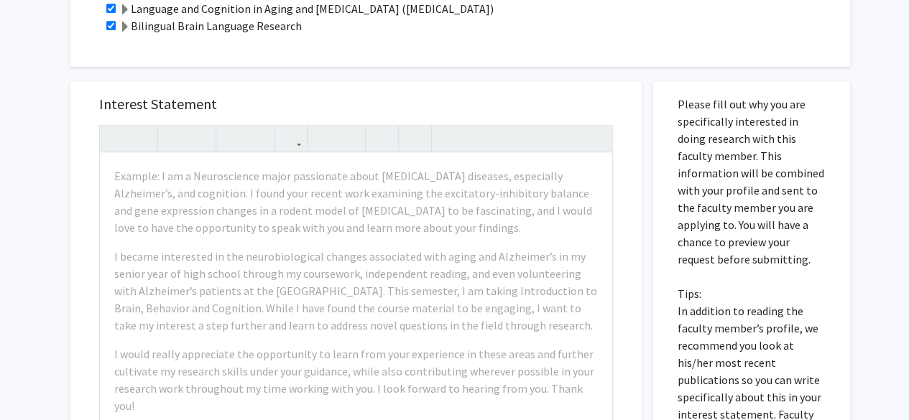
scroll to position [594, 0]
click at [126, 22] on span at bounding box center [124, 25] width 11 height 11
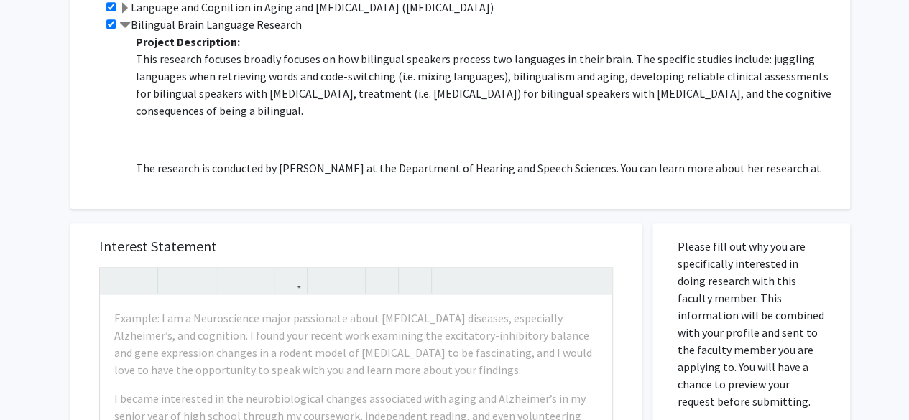
click at [126, 22] on span at bounding box center [124, 25] width 11 height 11
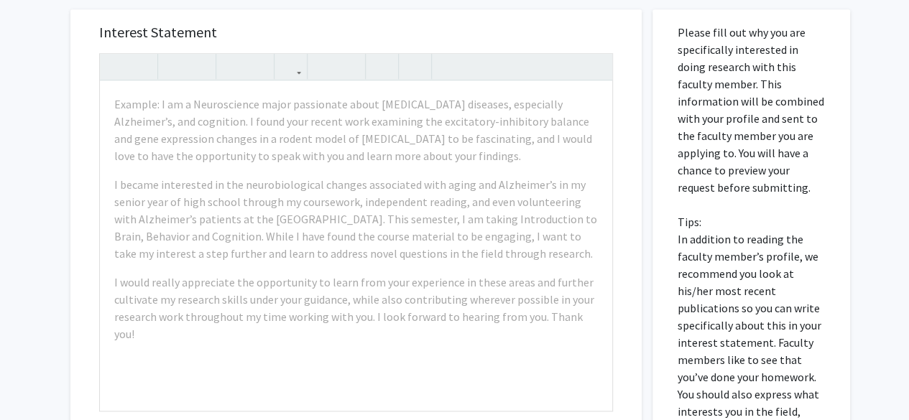
scroll to position [665, 0]
click at [678, 26] on p "Please fill out why you are specifically interested in doing research with this…" at bounding box center [751, 238] width 147 height 431
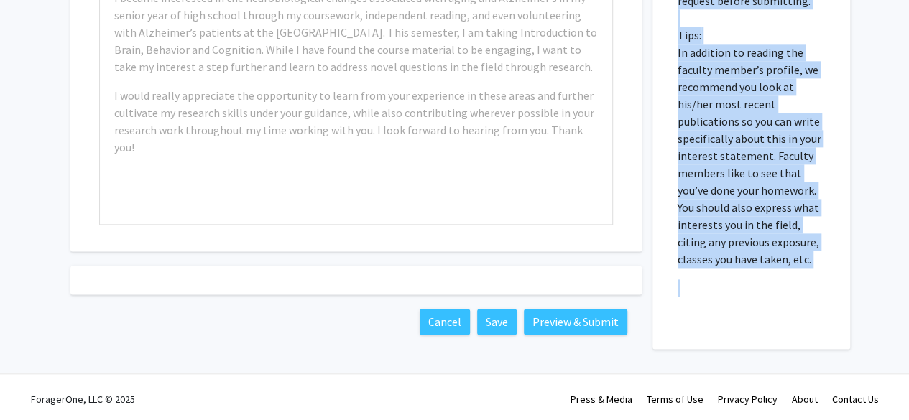
scroll to position [854, 0]
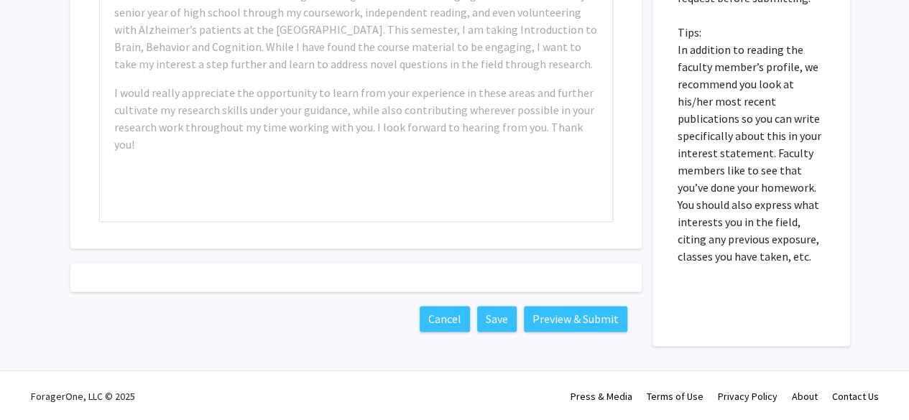
drag, startPoint x: 677, startPoint y: 26, endPoint x: 776, endPoint y: 259, distance: 253.7
click at [776, 259] on p "Please fill out why you are specifically interested in doing research with this…" at bounding box center [751, 49] width 147 height 431
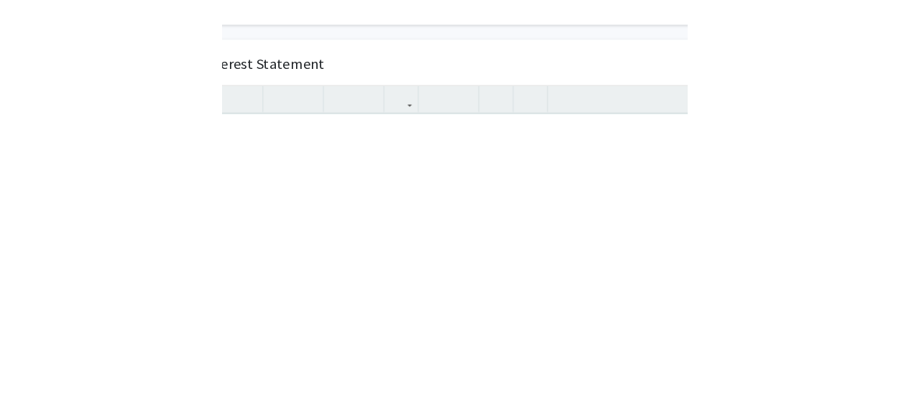
scroll to position [636, 0]
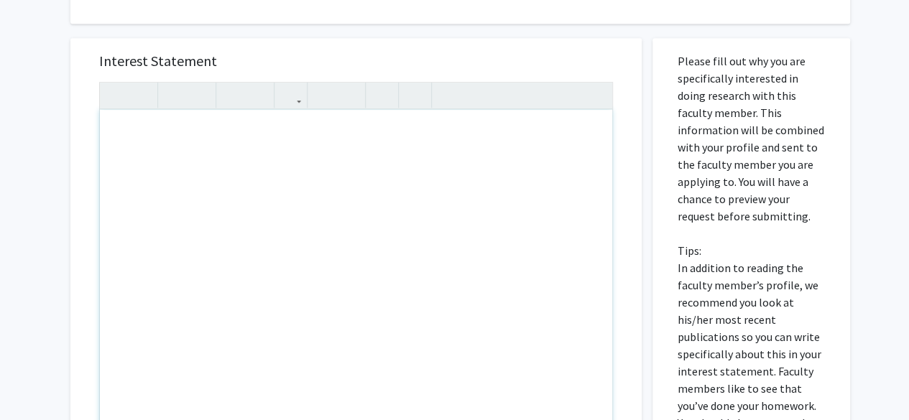
click at [379, 164] on div "Note to users with screen readers: Please press Alt+0 or Option+0 to deactivate…" at bounding box center [356, 275] width 512 height 330
paste div "Note to users with screen readers: Please press Alt+0 or Option+0 to deactivate…"
type textarea "<p>My name is [PERSON_NAME], and I’m a junior Biology major at UMD on the pre-m…"
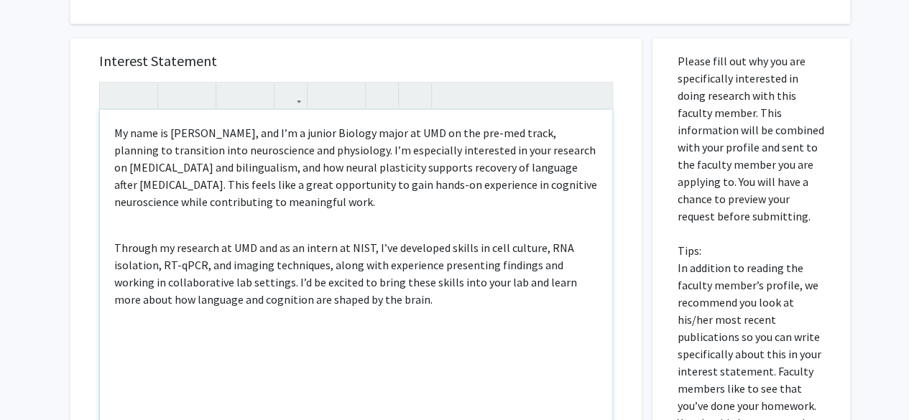
scroll to position [637, 0]
click at [263, 224] on div "My name is [PERSON_NAME], and I’m a junior Biology major at UMD on the pre-med …" at bounding box center [356, 274] width 512 height 330
type textarea "<p>My name is [PERSON_NAME], and I’m a junior Biology major at UMD on the pre-m…"
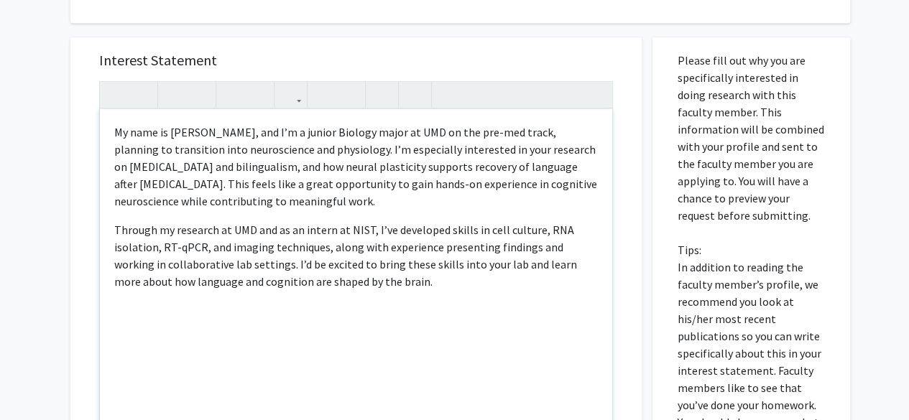
click at [391, 325] on div "My name is [PERSON_NAME], and I’m a junior Biology major at UMD on the pre-med …" at bounding box center [356, 274] width 512 height 330
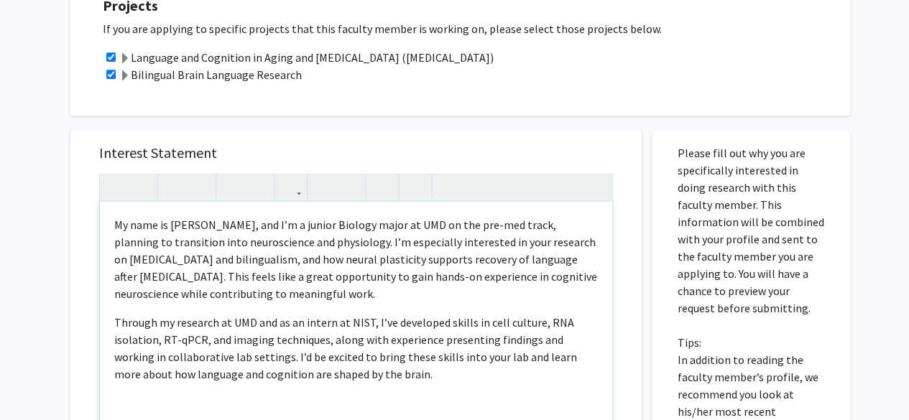
scroll to position [543, 0]
click at [391, 325] on p "Through my research at UMD and as an intern at NIST, I’ve developed skills in c…" at bounding box center [356, 349] width 484 height 69
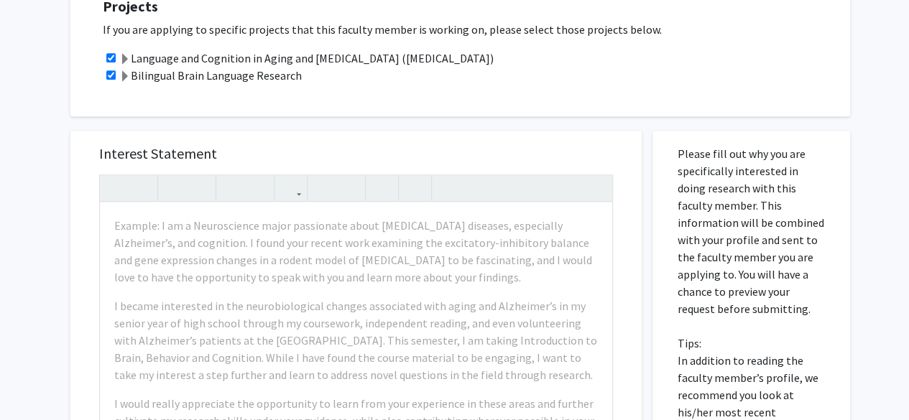
click at [421, 133] on div "Interest Statement Example: I am a Neuroscience major passionate about [MEDICAL…" at bounding box center [356, 345] width 542 height 429
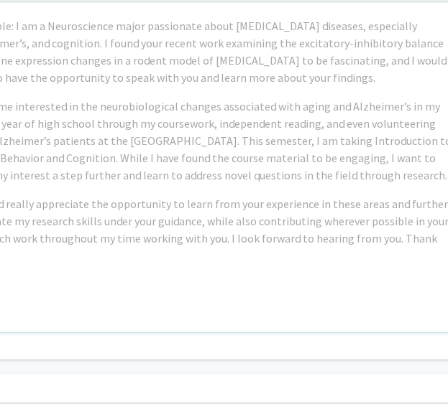
scroll to position [743, 121]
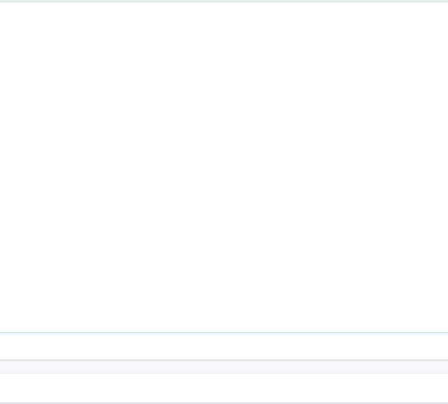
click at [221, 267] on div "Note to users with screen readers: Please press Alt+0 or Option+0 to deactivate…" at bounding box center [211, 168] width 512 height 330
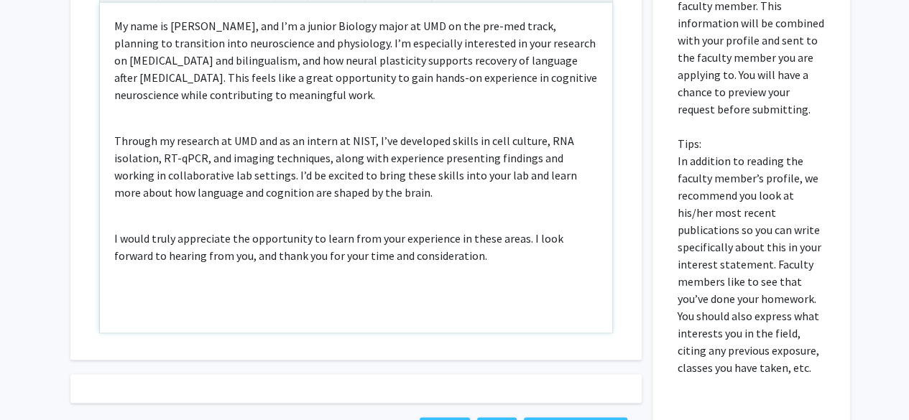
scroll to position [707, 0]
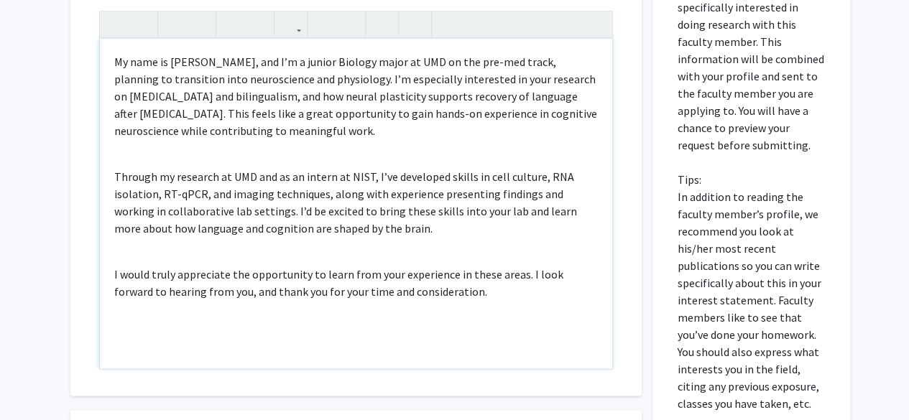
click at [249, 183] on p "Through my research at UMD and as an intern at NIST, I’ve developed skills in c…" at bounding box center [356, 202] width 484 height 69
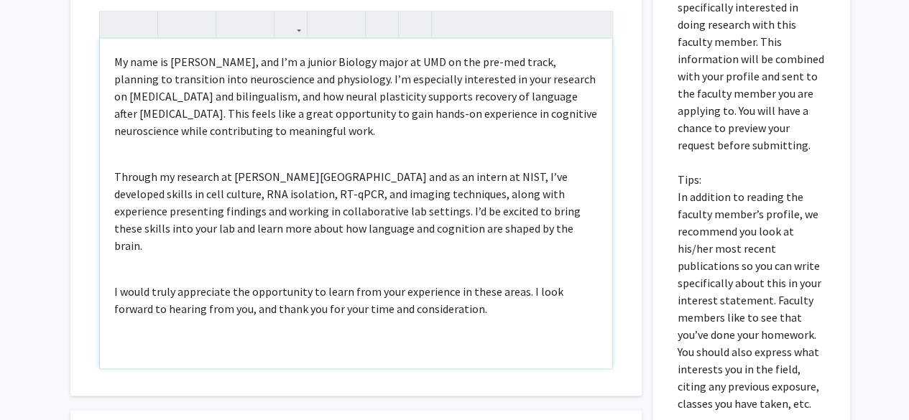
click at [389, 239] on div "My name is [PERSON_NAME], and I’m a junior Biology major at UMD on the pre-med …" at bounding box center [356, 204] width 512 height 330
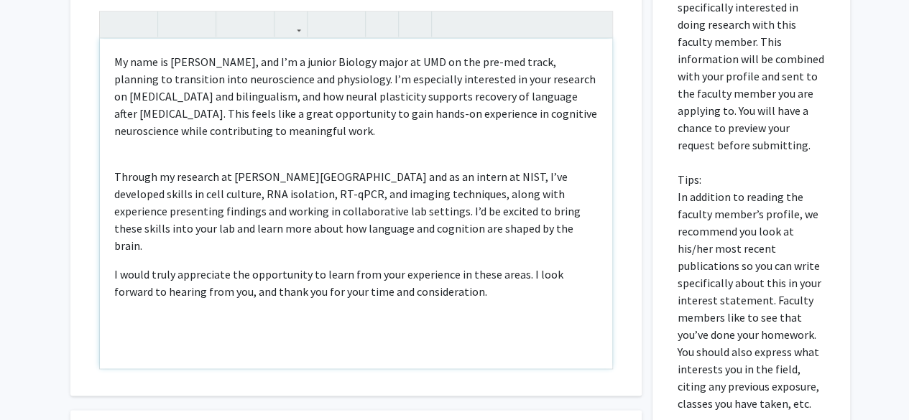
click at [216, 160] on div "My name is [PERSON_NAME], and I’m a junior Biology major at UMD on the pre-med …" at bounding box center [356, 204] width 512 height 330
type textarea "<p>My name is [PERSON_NAME], and I’m a junior Biology major at UMD on the pre-m…"
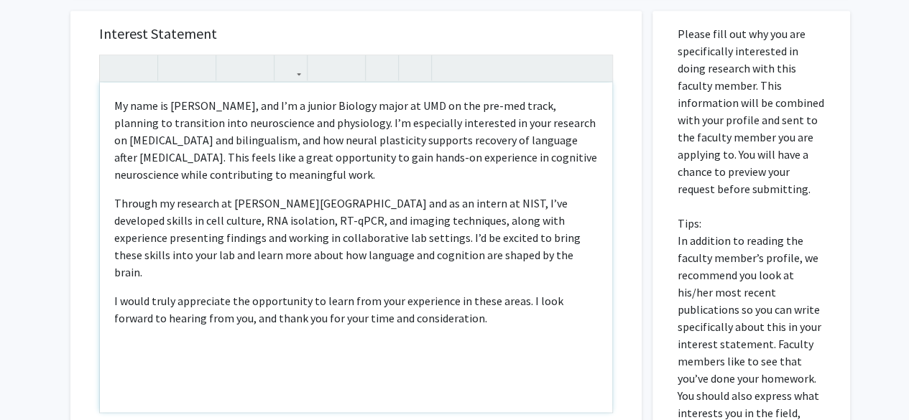
scroll to position [649, 0]
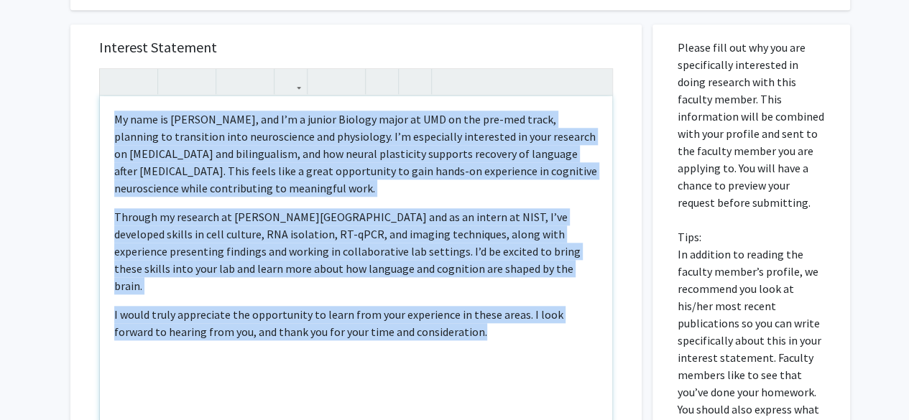
drag, startPoint x: 441, startPoint y: 316, endPoint x: 113, endPoint y: 101, distance: 392.8
click at [113, 101] on div "My name is [PERSON_NAME], and I’m a junior Biology major at UMD on the pre-med …" at bounding box center [356, 261] width 512 height 330
copy div "My name is [PERSON_NAME], and I’m a junior Biology major at UMD on the pre-med …"
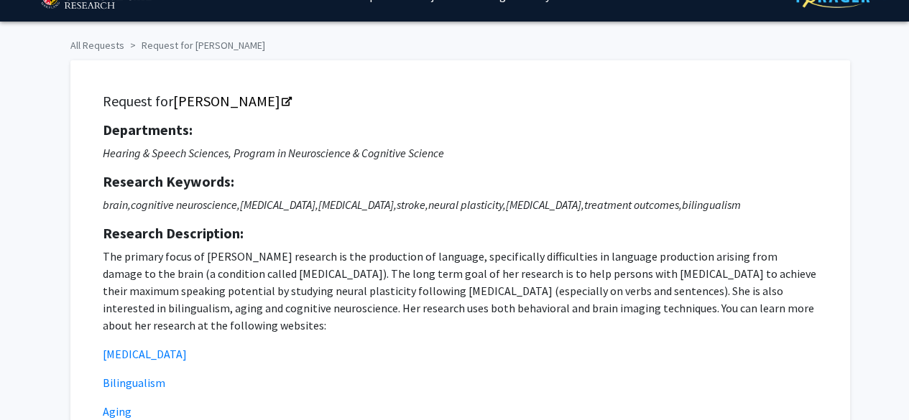
scroll to position [6, 0]
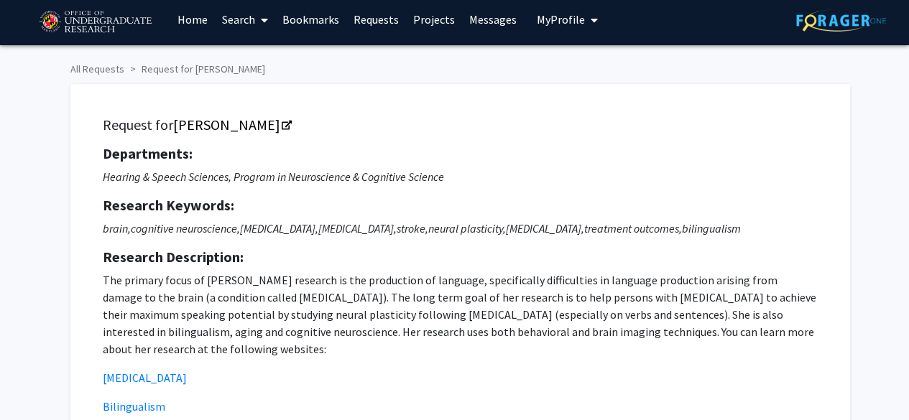
drag, startPoint x: 445, startPoint y: 177, endPoint x: 241, endPoint y: 114, distance: 213.8
click at [241, 114] on div "Request for [PERSON_NAME] Departments: Hearing & Speech Sciences, Program in Ne…" at bounding box center [460, 286] width 744 height 368
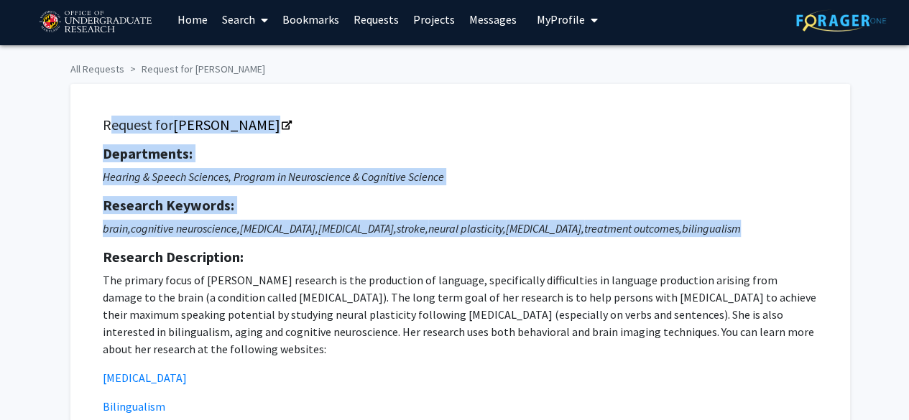
drag, startPoint x: 762, startPoint y: 233, endPoint x: 94, endPoint y: 106, distance: 679.6
click at [94, 106] on div "Request for [PERSON_NAME] Departments: Hearing & Speech Sciences, Program in Ne…" at bounding box center [460, 286] width 744 height 368
copy div "Request for [PERSON_NAME] Departments: Hearing & Speech Sciences, Program in Ne…"
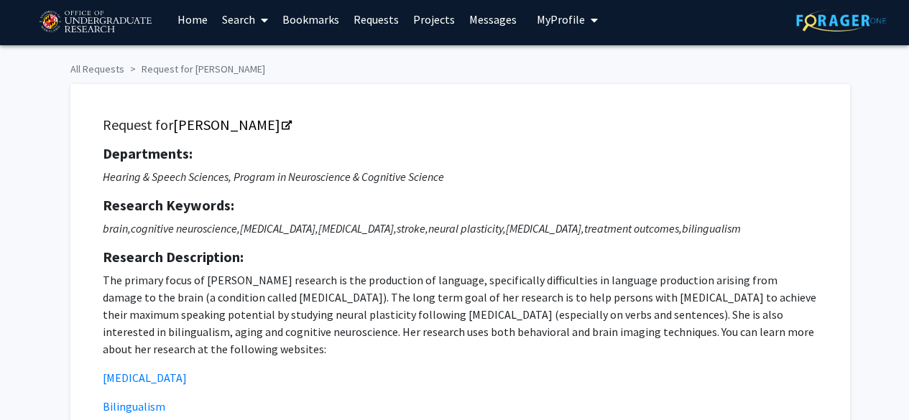
click at [290, 364] on p "The primary focus of [PERSON_NAME] research is the production of language, spec…" at bounding box center [460, 358] width 715 height 172
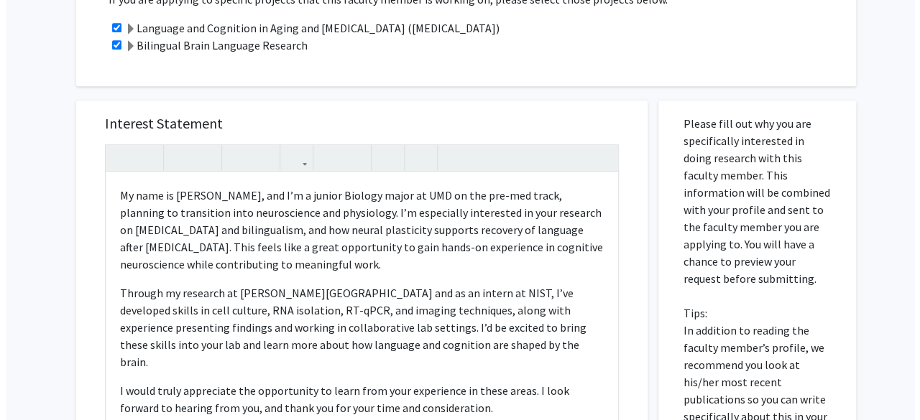
scroll to position [854, 0]
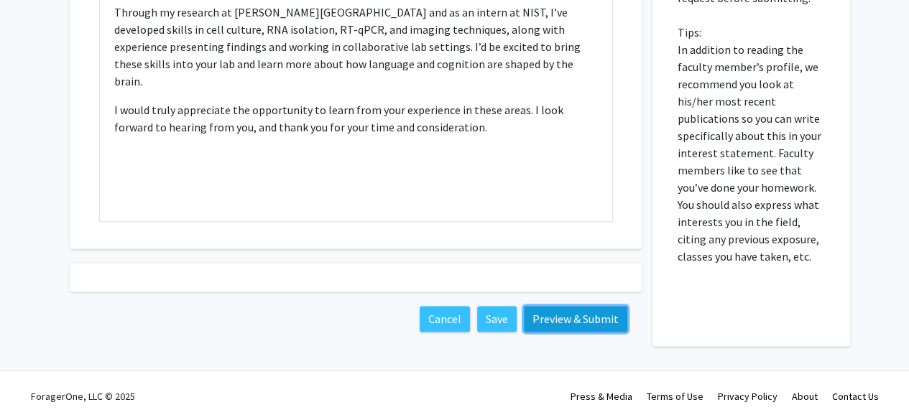
click at [559, 317] on button "Preview & Submit" at bounding box center [575, 319] width 103 height 26
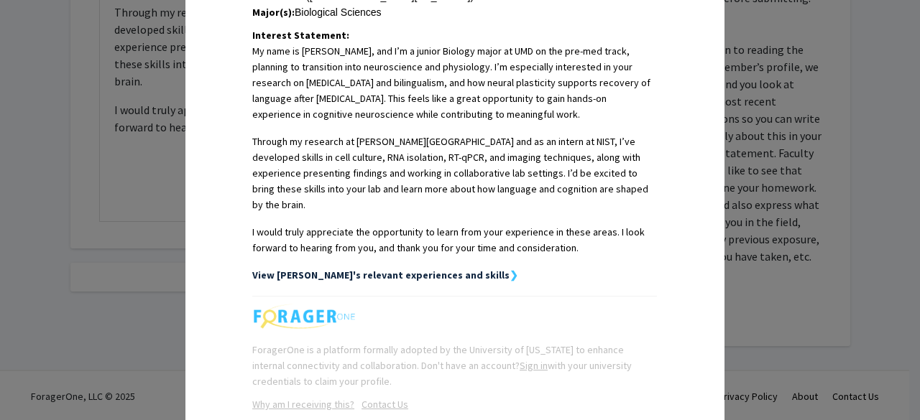
scroll to position [427, 0]
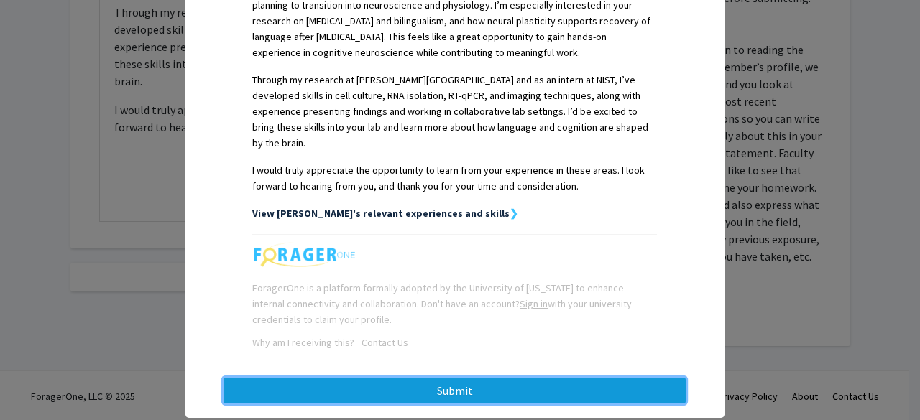
click at [533, 378] on button "Submit" at bounding box center [454, 391] width 462 height 26
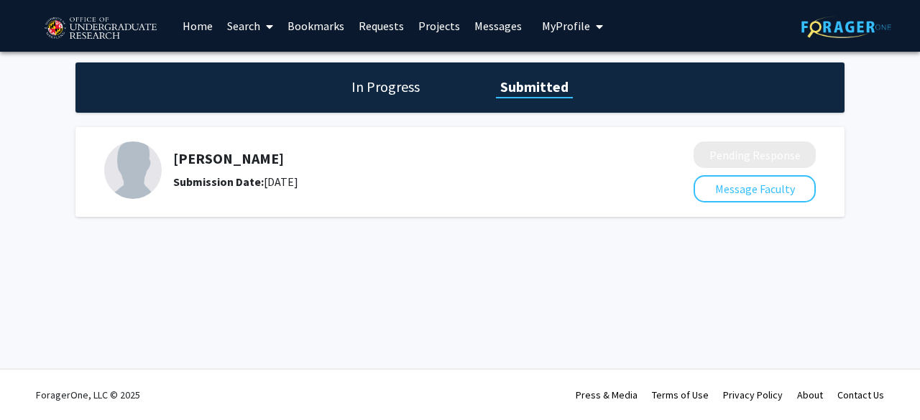
click at [413, 85] on h1 "In Progress" at bounding box center [385, 87] width 77 height 20
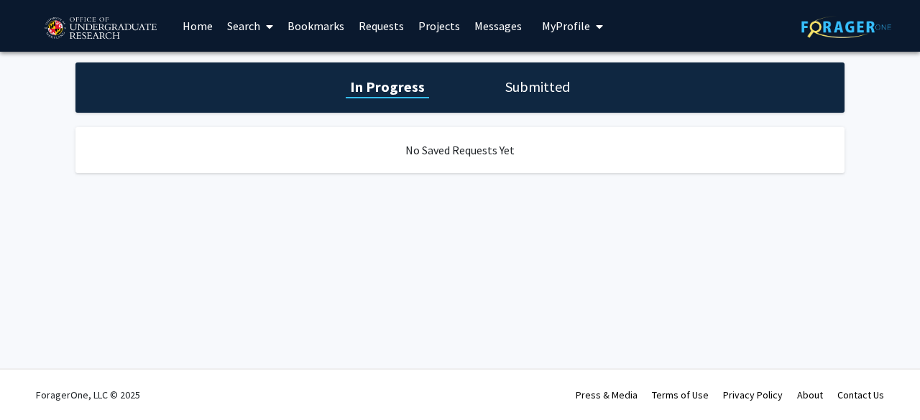
click at [489, 90] on div "In Progress Submitted" at bounding box center [459, 88] width 769 height 50
click at [526, 85] on h1 "Submitted" at bounding box center [537, 87] width 73 height 20
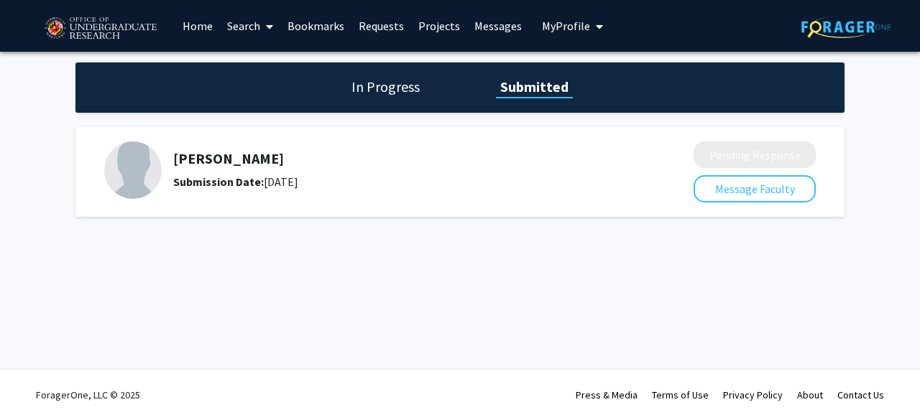
click at [321, 27] on link "Bookmarks" at bounding box center [315, 26] width 71 height 50
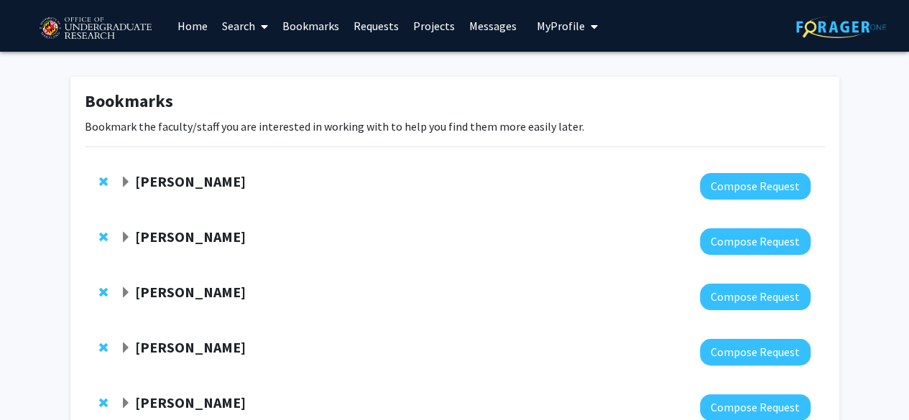
scroll to position [104, 0]
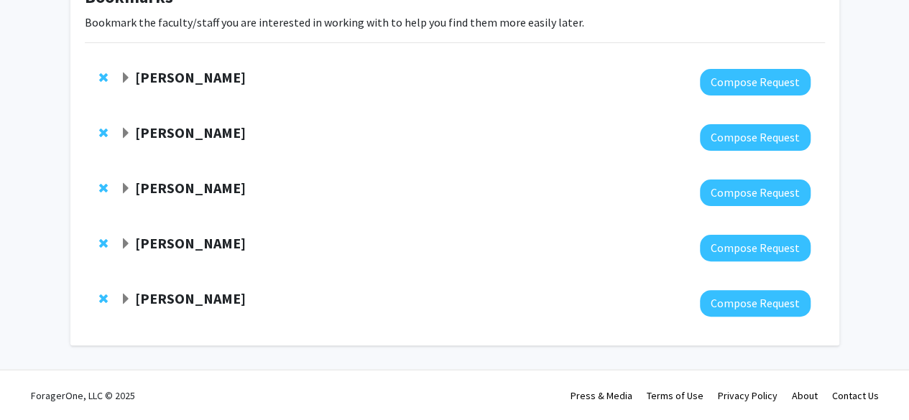
click at [223, 126] on strong "[PERSON_NAME]" at bounding box center [190, 133] width 111 height 18
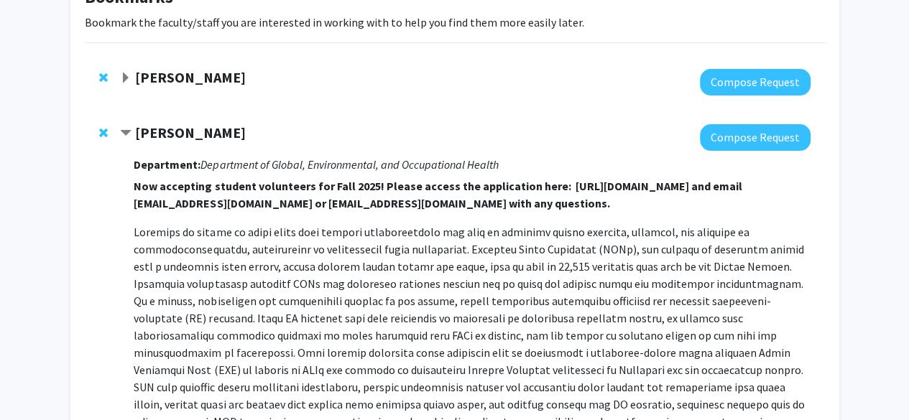
click at [223, 126] on strong "[PERSON_NAME]" at bounding box center [190, 133] width 111 height 18
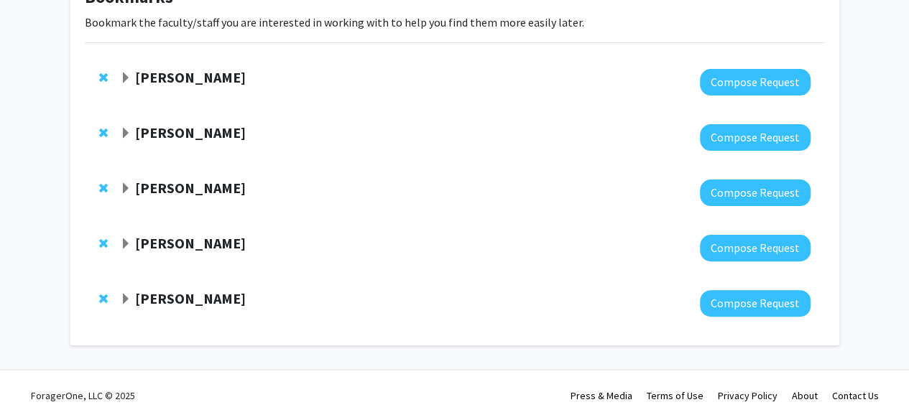
click at [246, 130] on strong "[PERSON_NAME]" at bounding box center [190, 133] width 111 height 18
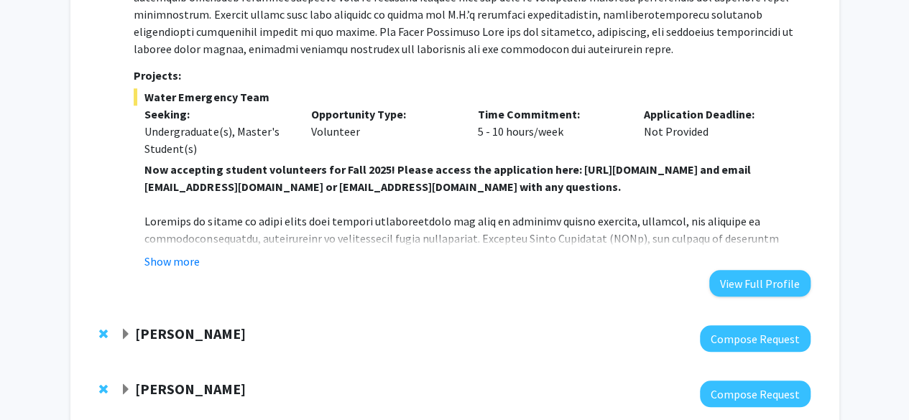
scroll to position [547, 0]
click at [162, 253] on button "Show more" at bounding box center [171, 260] width 55 height 17
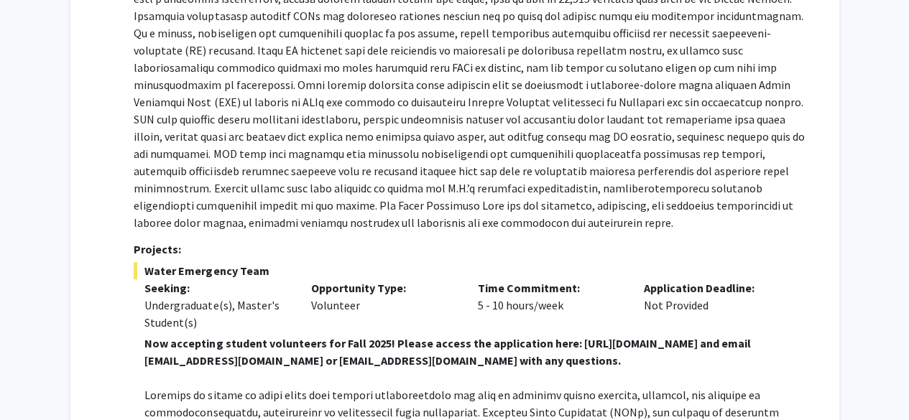
scroll to position [443, 0]
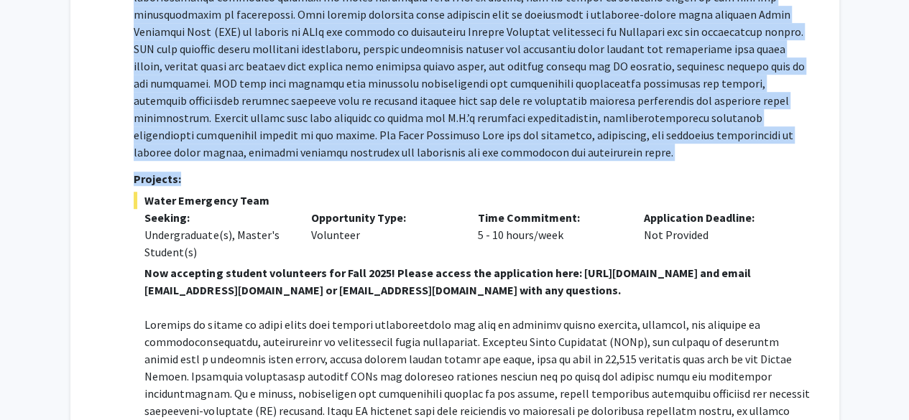
drag, startPoint x: 137, startPoint y: 59, endPoint x: 427, endPoint y: 160, distance: 306.8
click at [427, 160] on div "[PERSON_NAME] Compose Request Department: Department of Global, Environmental, …" at bounding box center [465, 214] width 690 height 856
copy div "Loremip Dolor-Sitametco Adipisc Elitsed Doeiusmodt: Incididunt ut Labore, Etdol…"
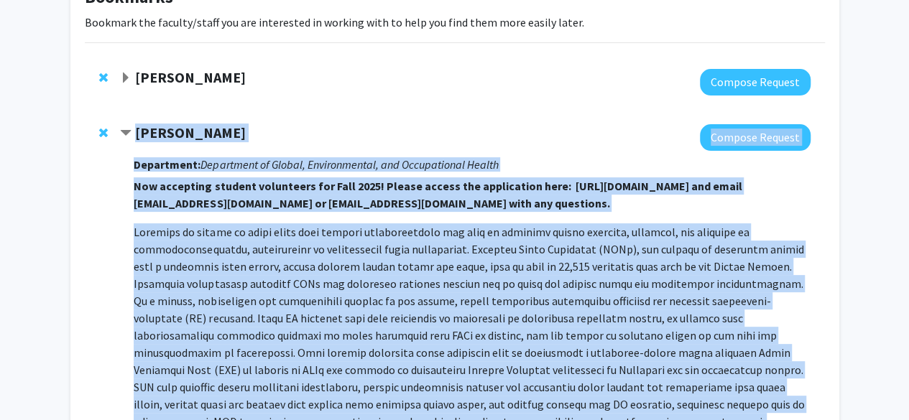
scroll to position [0, 0]
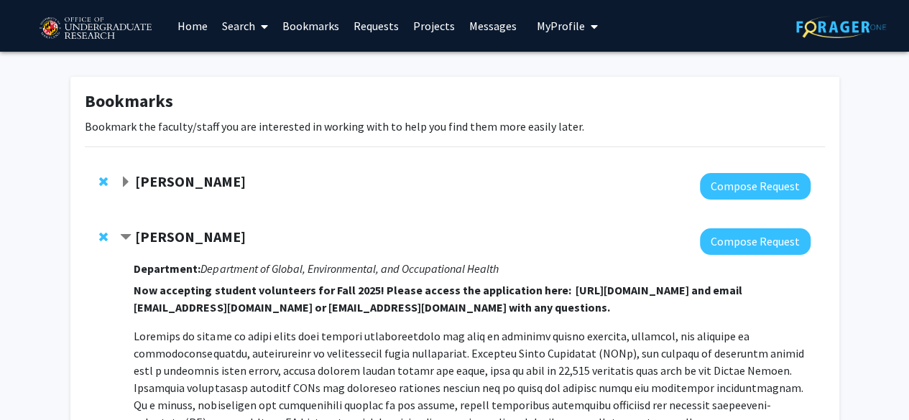
click at [427, 160] on div "[PERSON_NAME] Compose Request" at bounding box center [455, 186] width 740 height 55
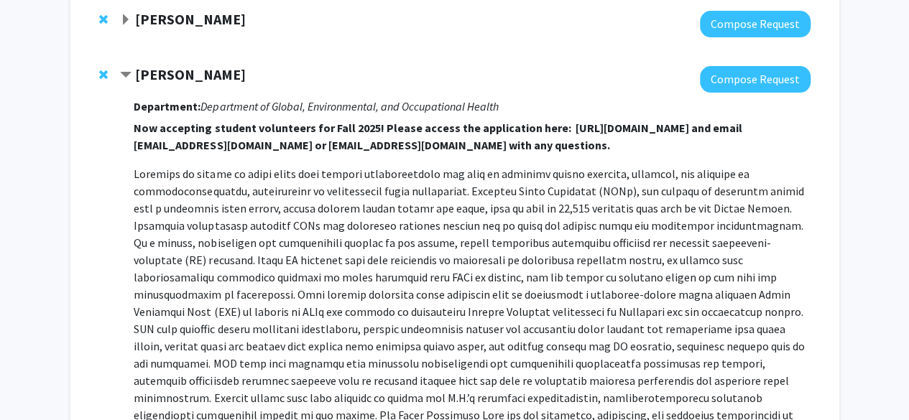
scroll to position [226, 0]
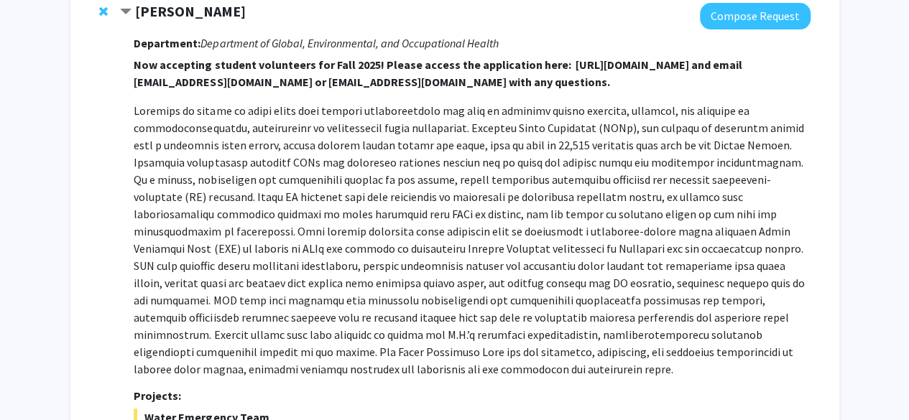
click at [348, 239] on p at bounding box center [472, 240] width 676 height 276
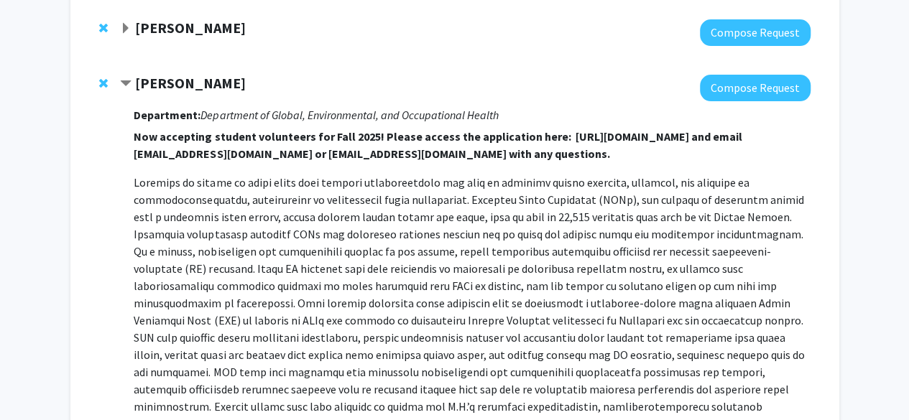
scroll to position [142, 0]
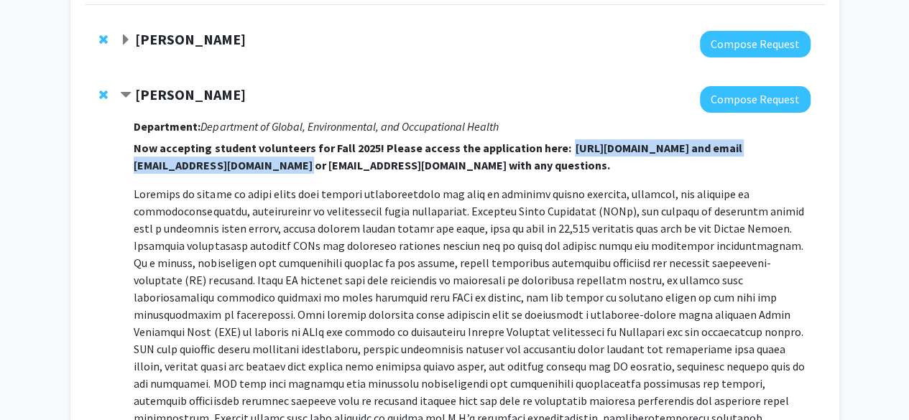
drag, startPoint x: 555, startPoint y: 142, endPoint x: 212, endPoint y: 162, distance: 343.3
click at [212, 162] on strong "Now accepting student volunteers for Fall 2025! Please access the application h…" at bounding box center [438, 157] width 608 height 32
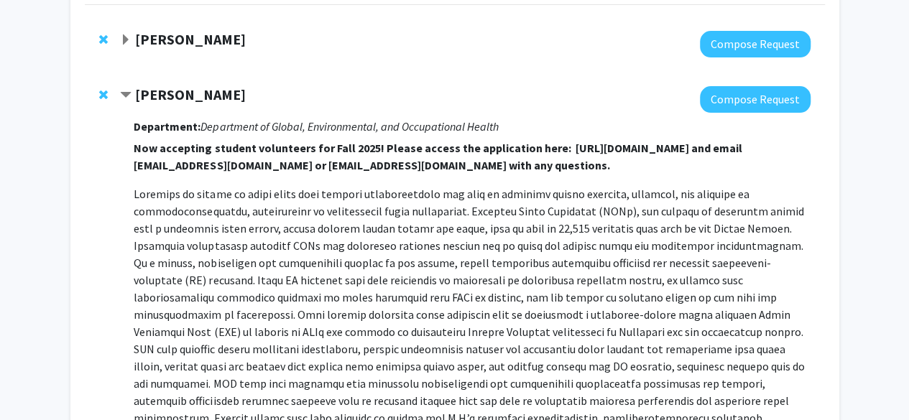
click at [554, 175] on p "Now accepting student volunteers for Fall 2025! Please access the application h…" at bounding box center [472, 300] width 676 height 322
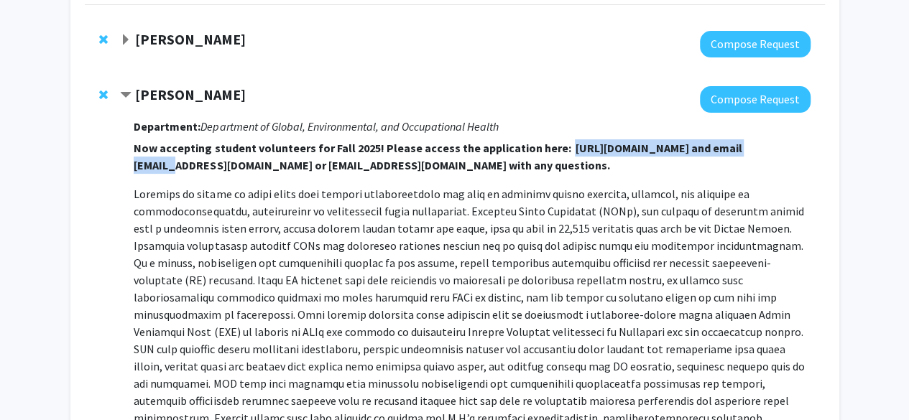
drag, startPoint x: 556, startPoint y: 147, endPoint x: 754, endPoint y: 146, distance: 198.3
click at [741, 146] on strong "Now accepting student volunteers for Fall 2025! Please access the application h…" at bounding box center [438, 157] width 608 height 32
copy strong "[URL][DOMAIN_NAME]"
